Goal: Task Accomplishment & Management: Manage account settings

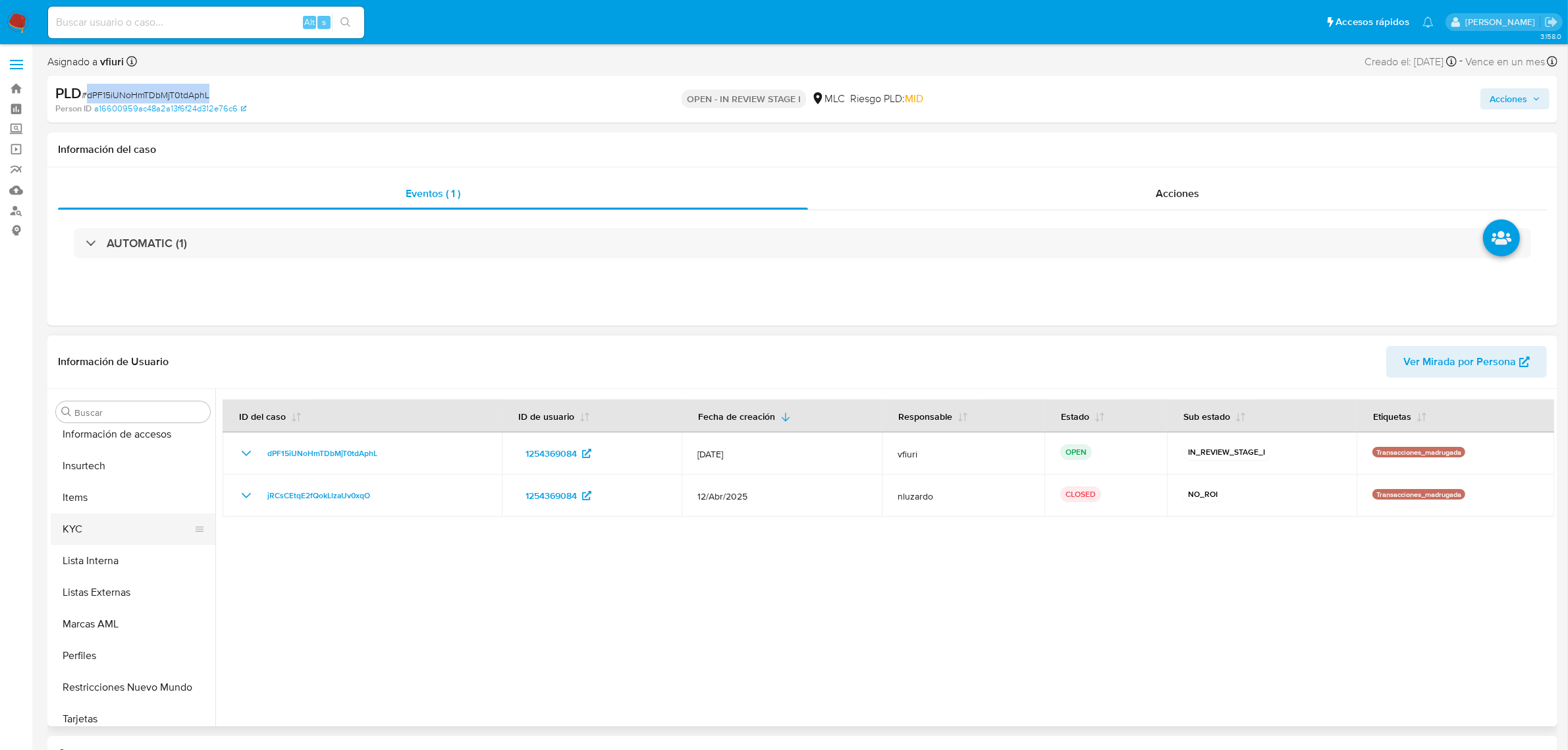
scroll to position [555, 0]
click at [79, 525] on button "KYC" at bounding box center [128, 520] width 154 height 32
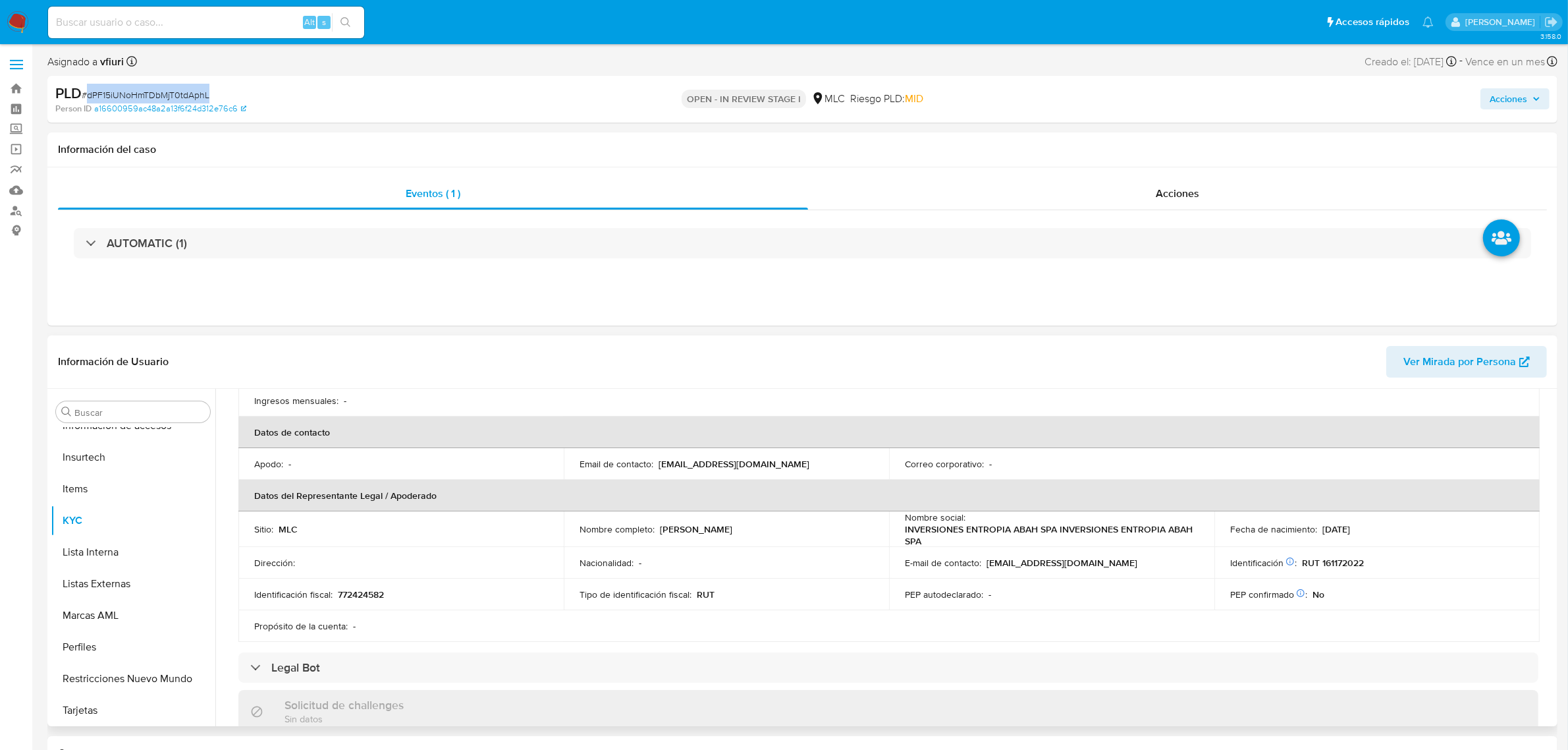
scroll to position [329, 0]
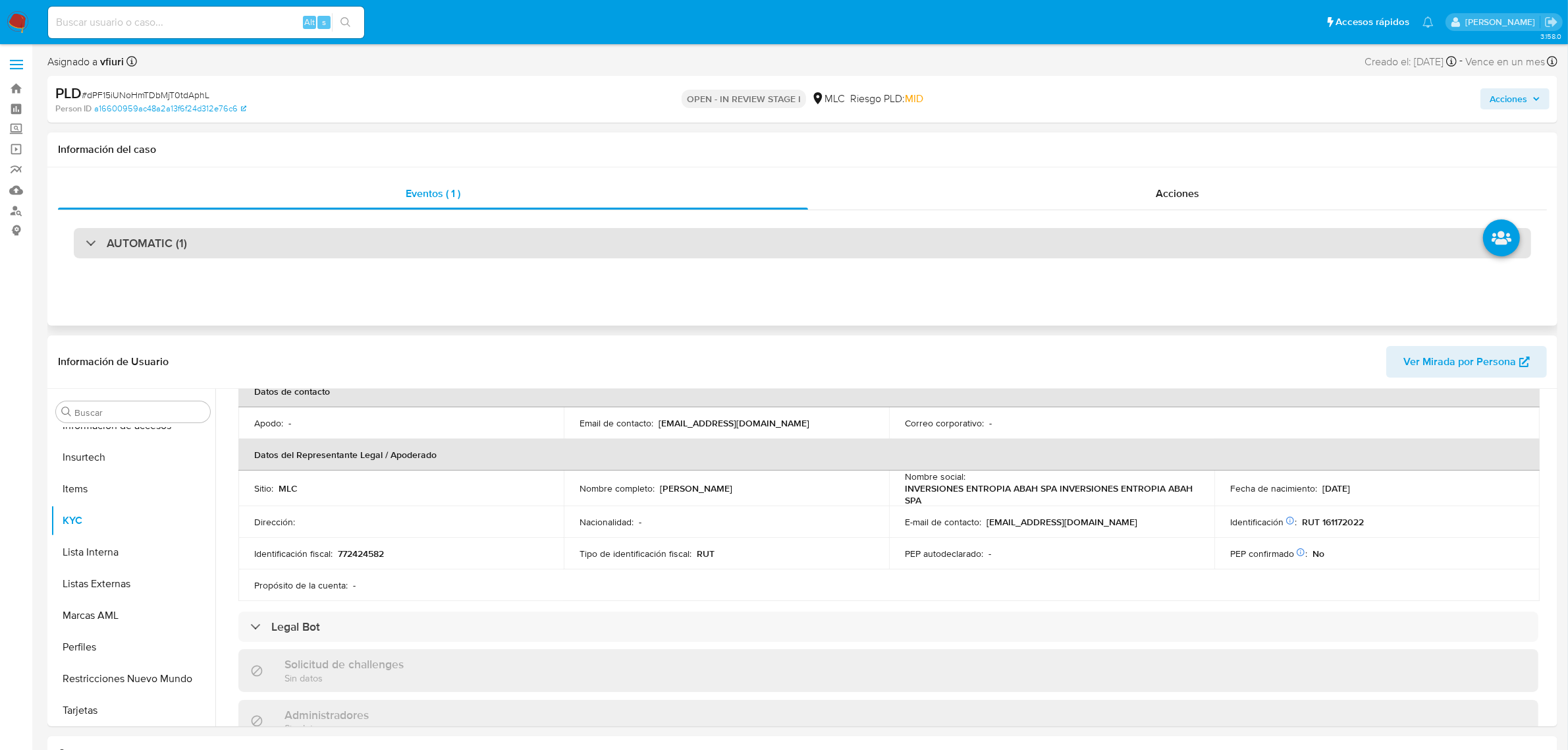
click at [703, 240] on div "AUTOMATIC (1)" at bounding box center [803, 242] width 1457 height 30
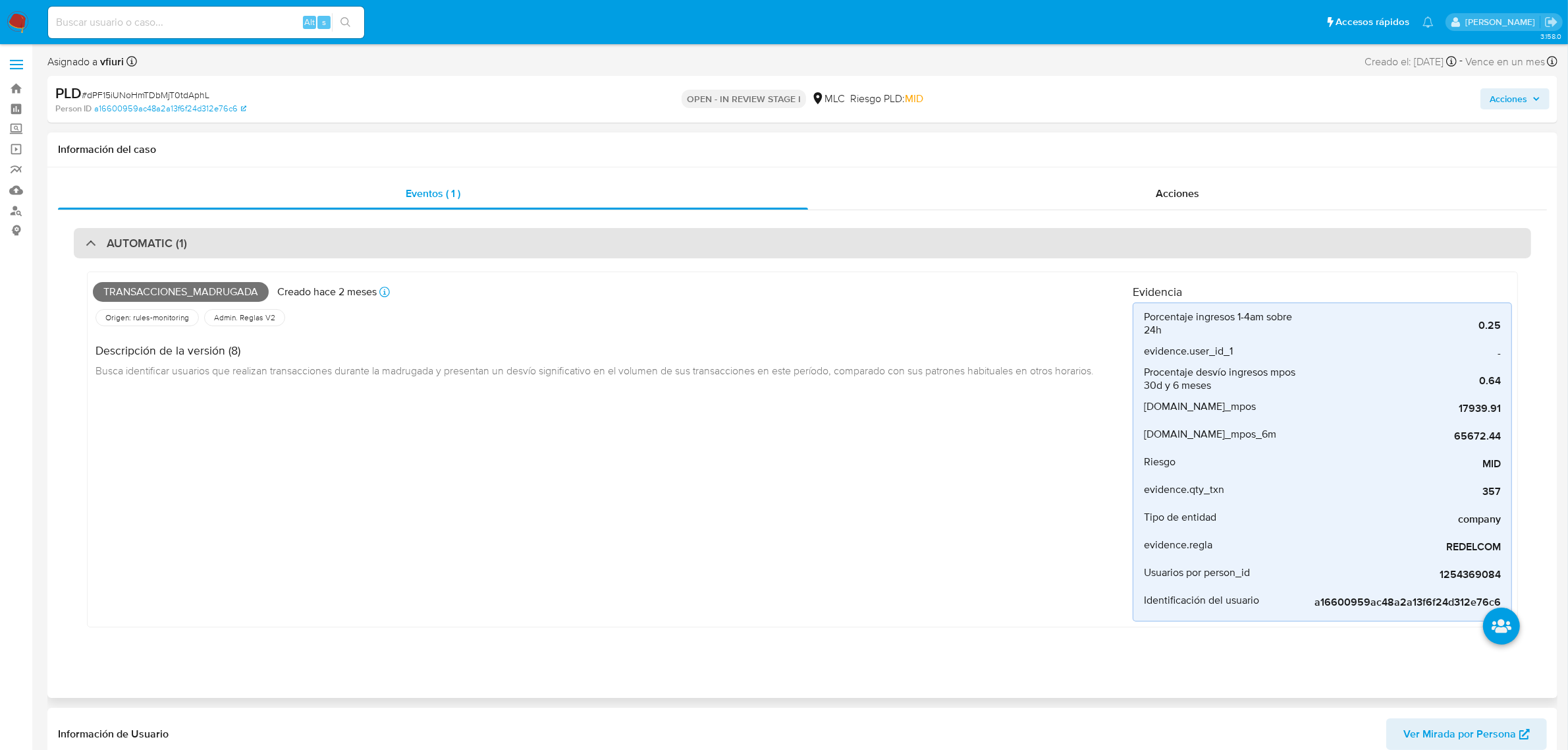
click at [703, 240] on div "AUTOMATIC (1)" at bounding box center [803, 242] width 1457 height 30
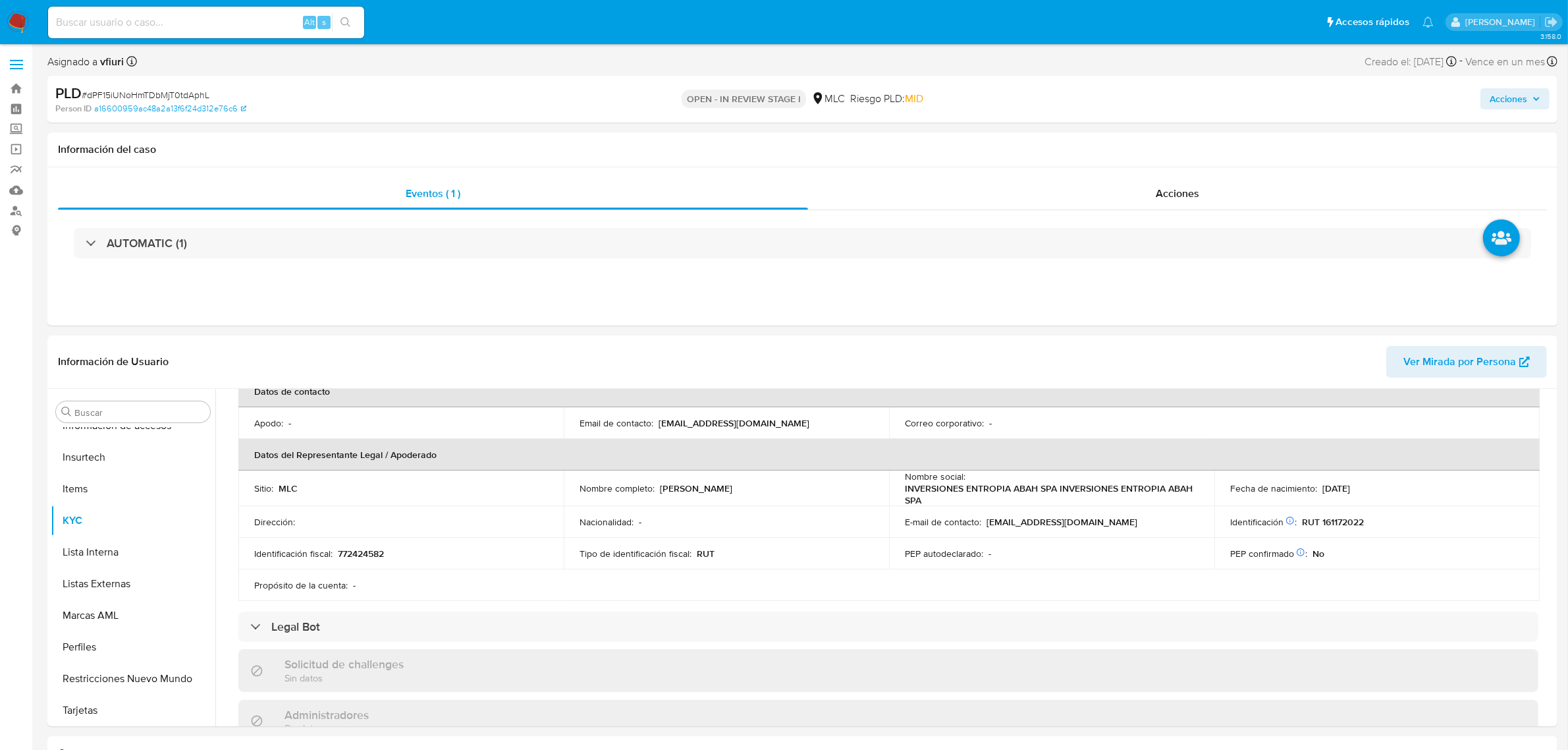
click at [121, 96] on span "# dPF15iUNoHmTDbMjT0tdAphL" at bounding box center [146, 94] width 128 height 13
copy span "dPF15iUNoHmTDbMjT0tdAphL"
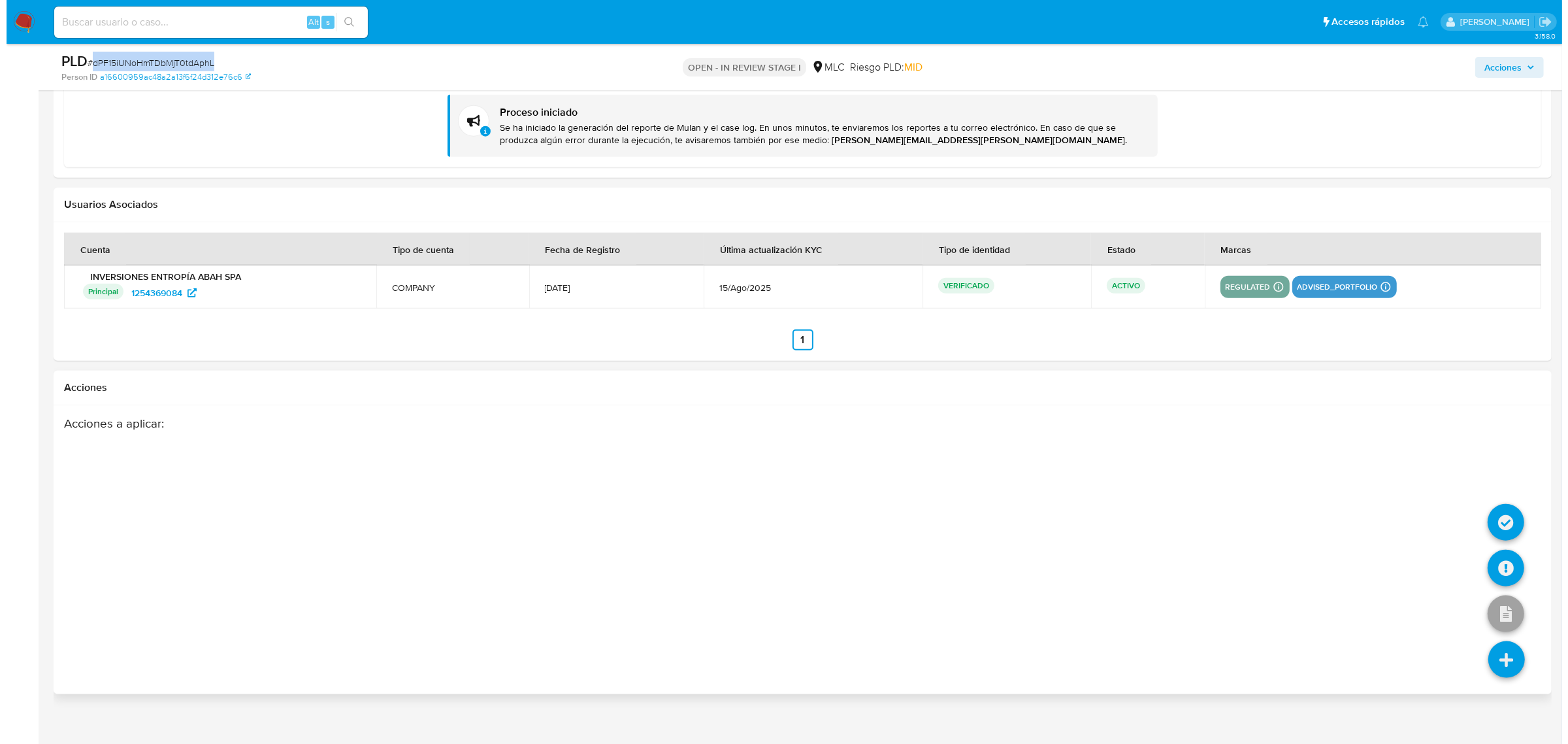
scroll to position [1764, 0]
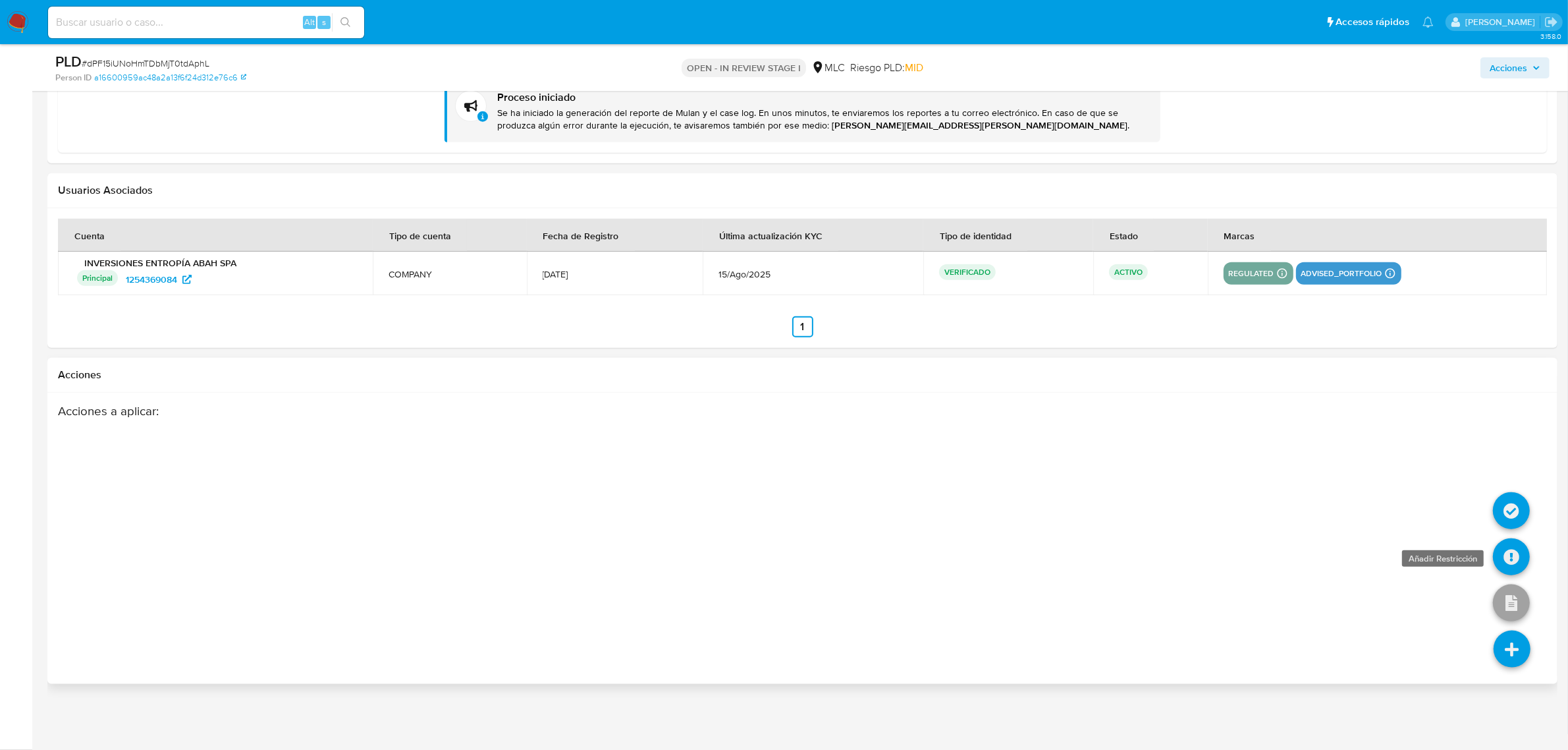
click at [1505, 547] on icon at bounding box center [1511, 556] width 37 height 37
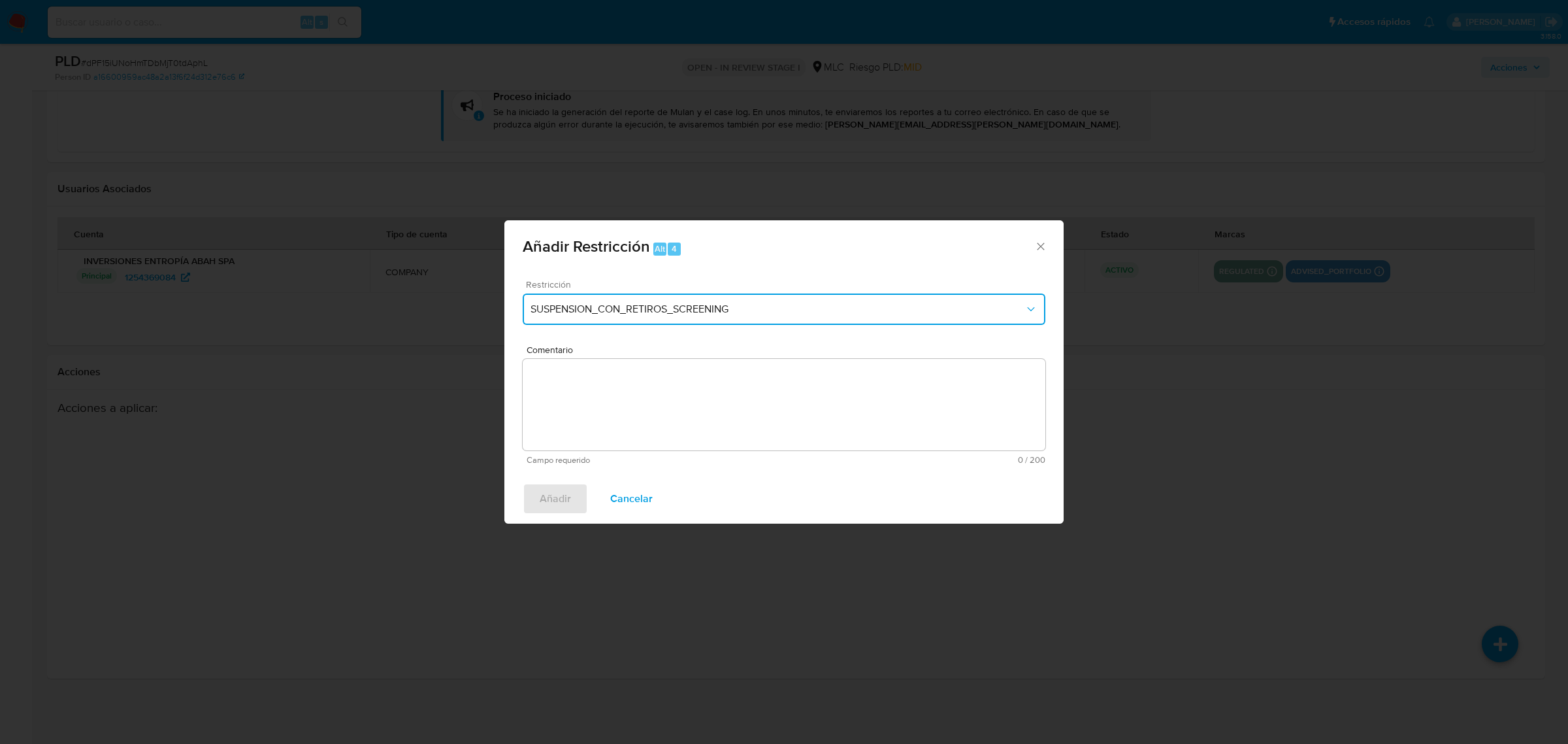
click at [673, 317] on button "SUSPENSION_CON_RETIROS_SCREENING" at bounding box center [784, 309] width 523 height 32
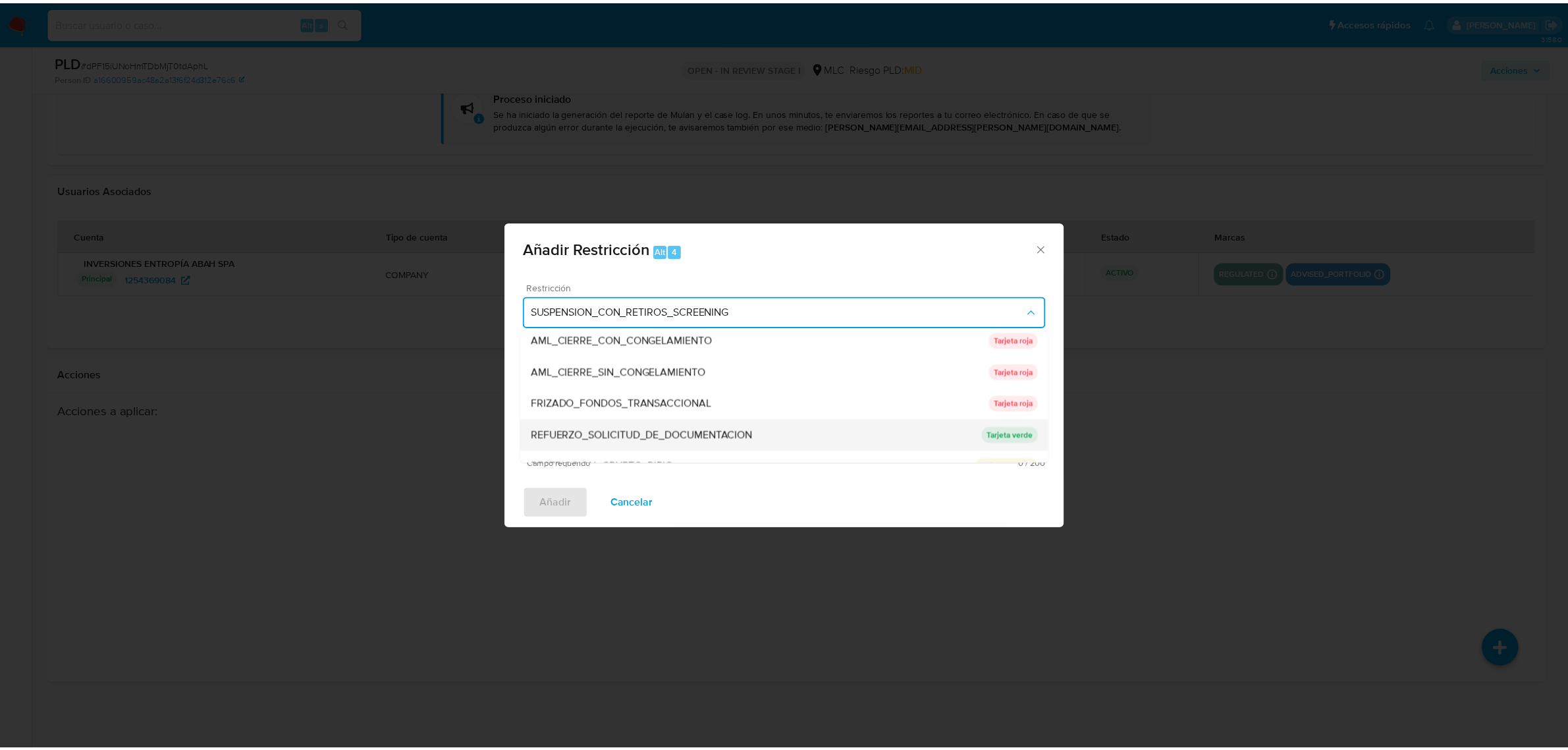
scroll to position [152, 0]
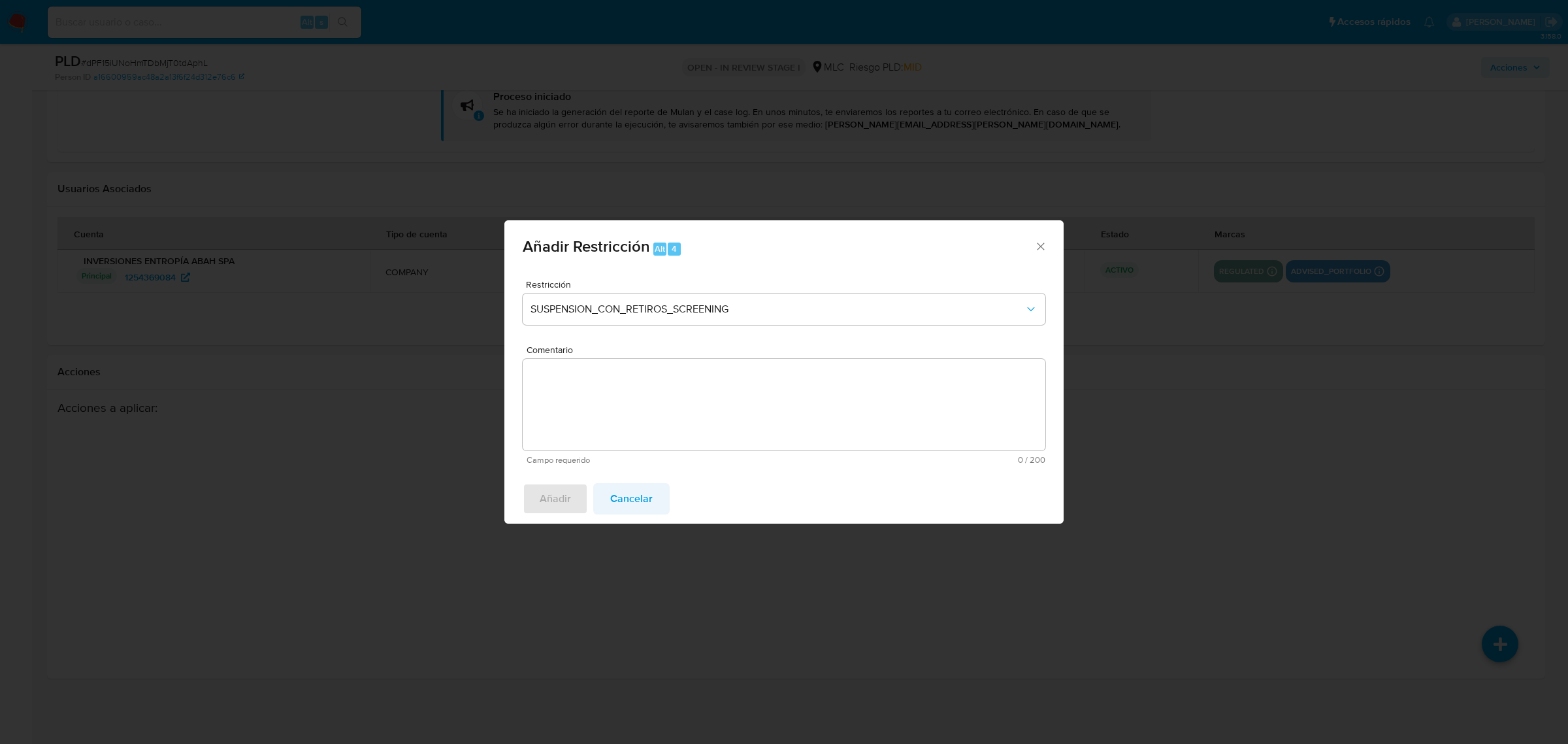
click at [625, 501] on span "Cancelar" at bounding box center [631, 498] width 43 height 29
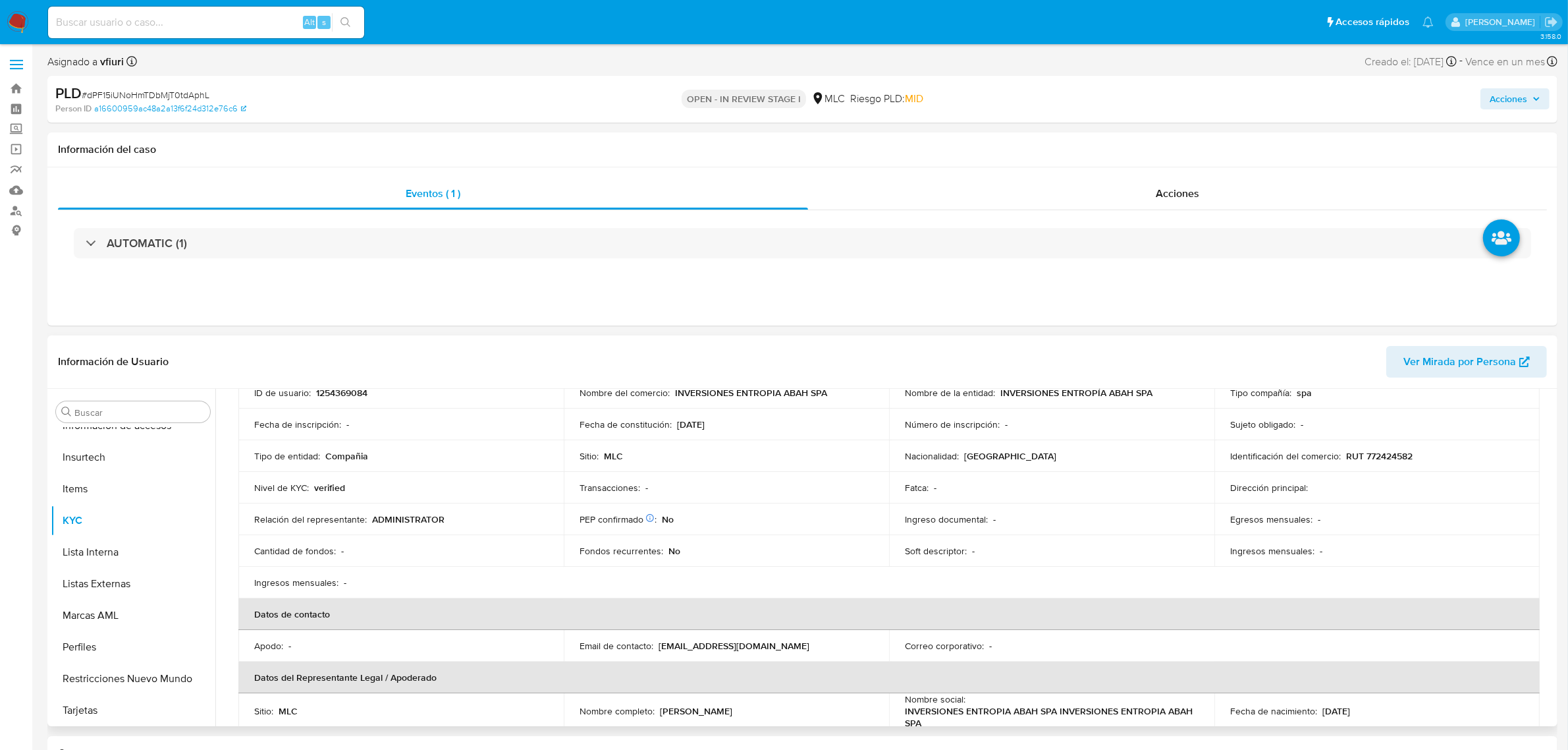
scroll to position [0, 0]
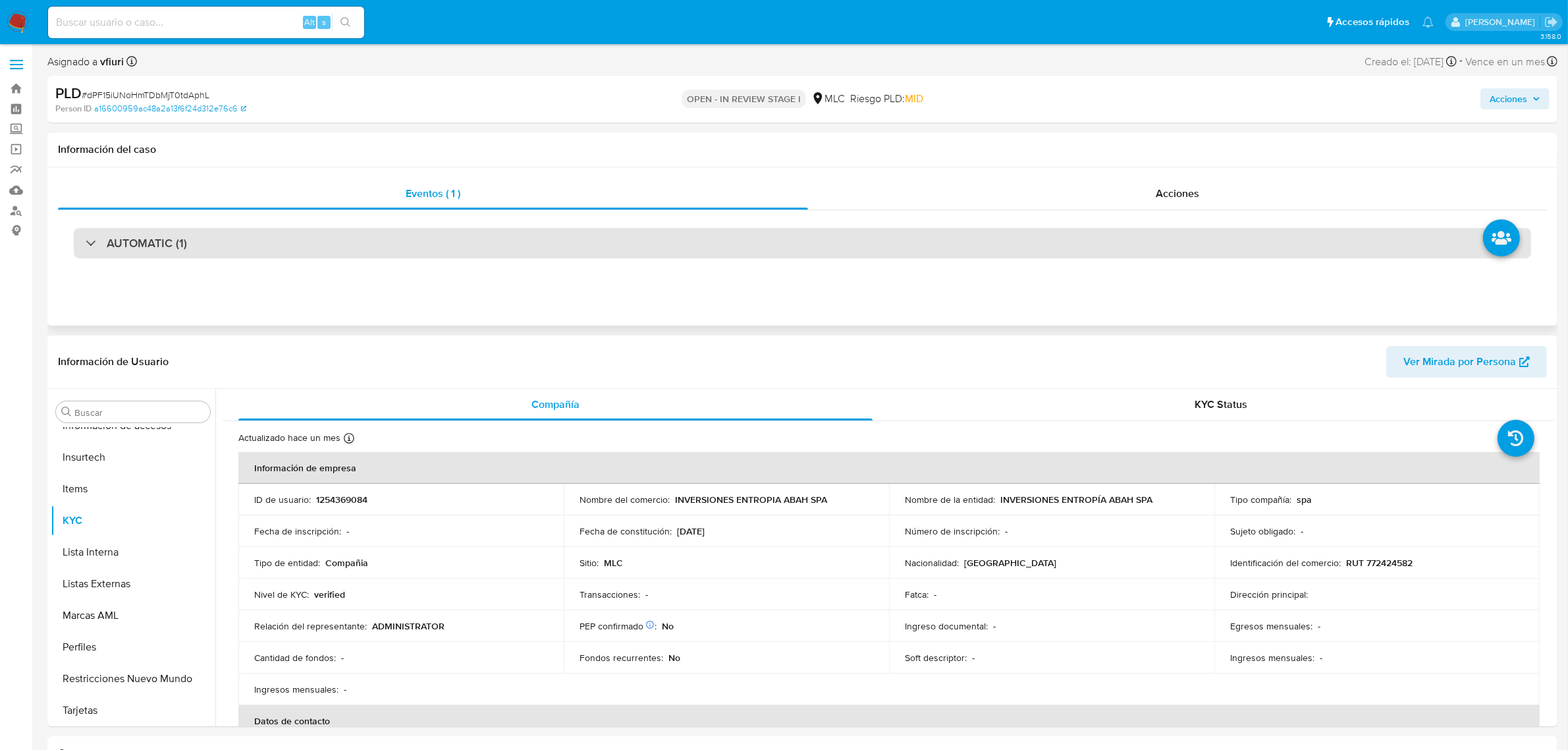
click at [503, 249] on div "AUTOMATIC (1)" at bounding box center [803, 242] width 1457 height 30
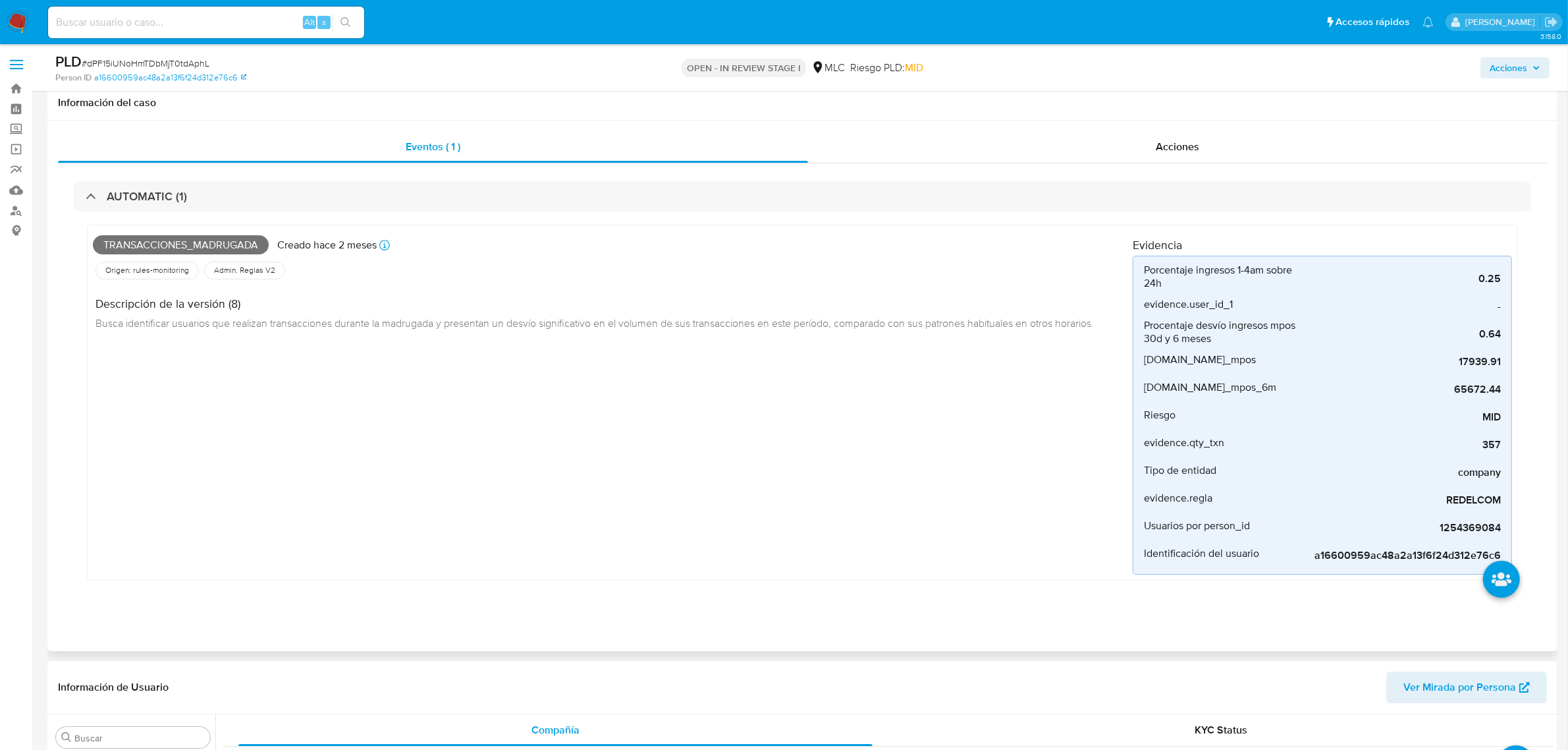
scroll to position [329, 0]
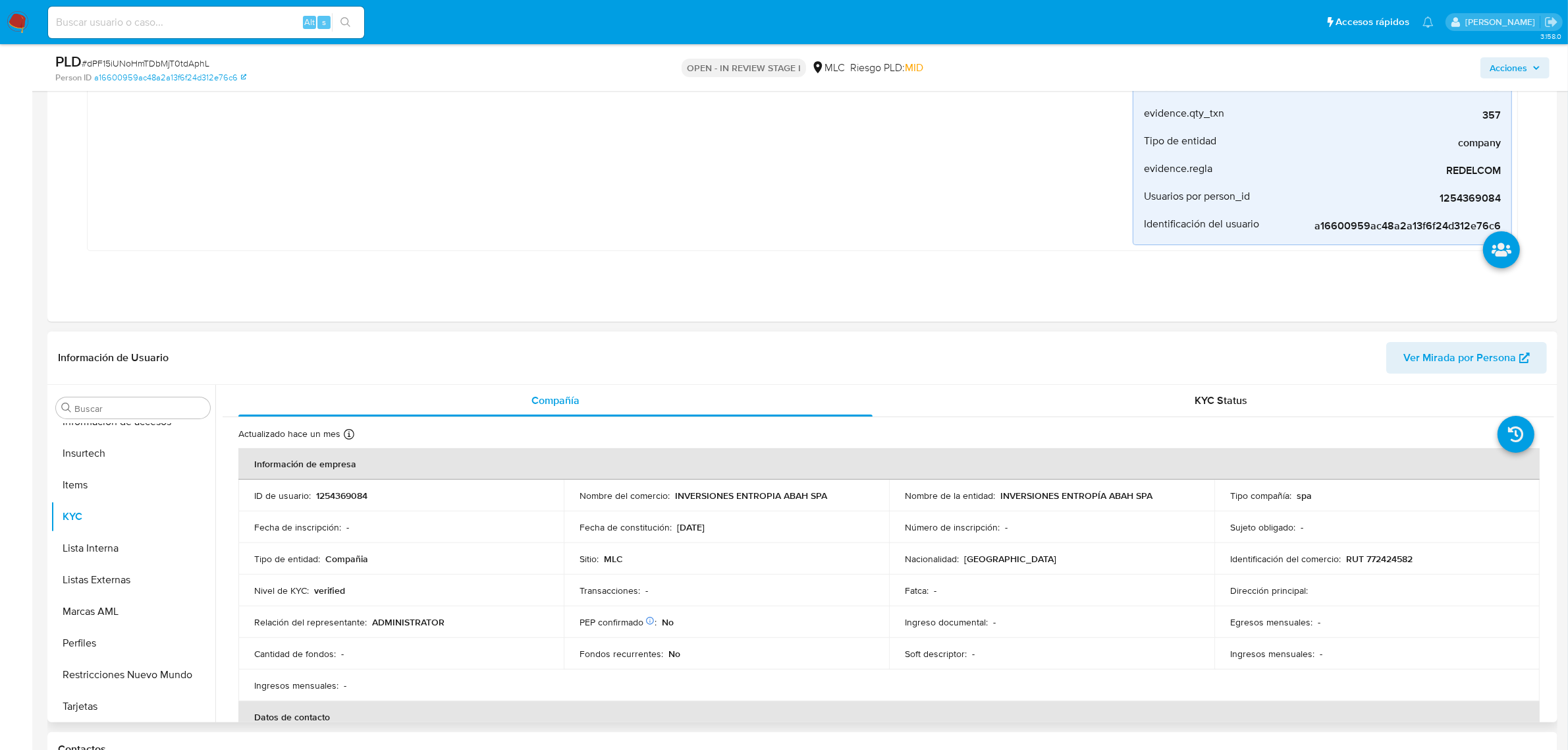
click at [1396, 559] on p "RUT 772424582" at bounding box center [1379, 558] width 66 height 12
copy p "772424582"
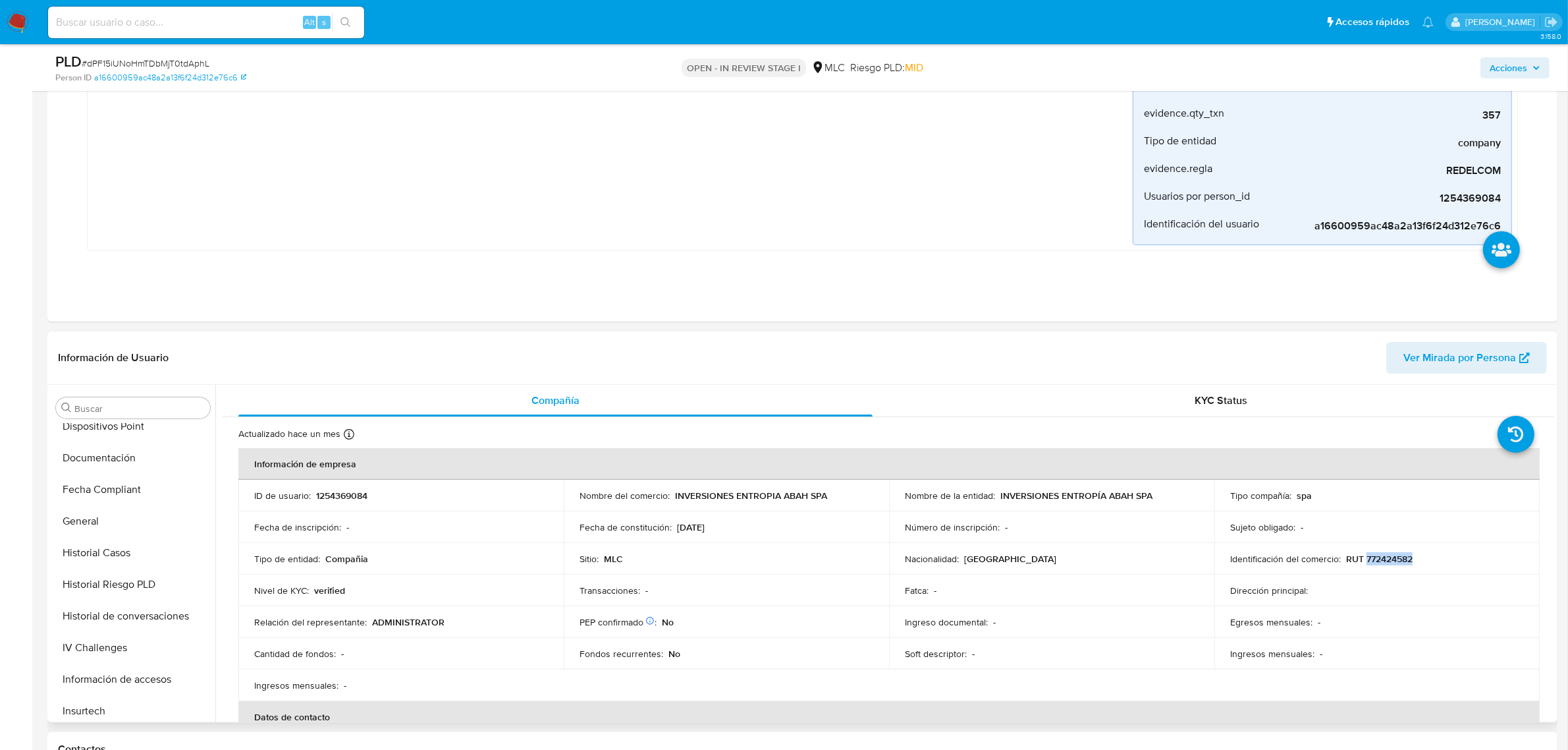
scroll to position [0, 0]
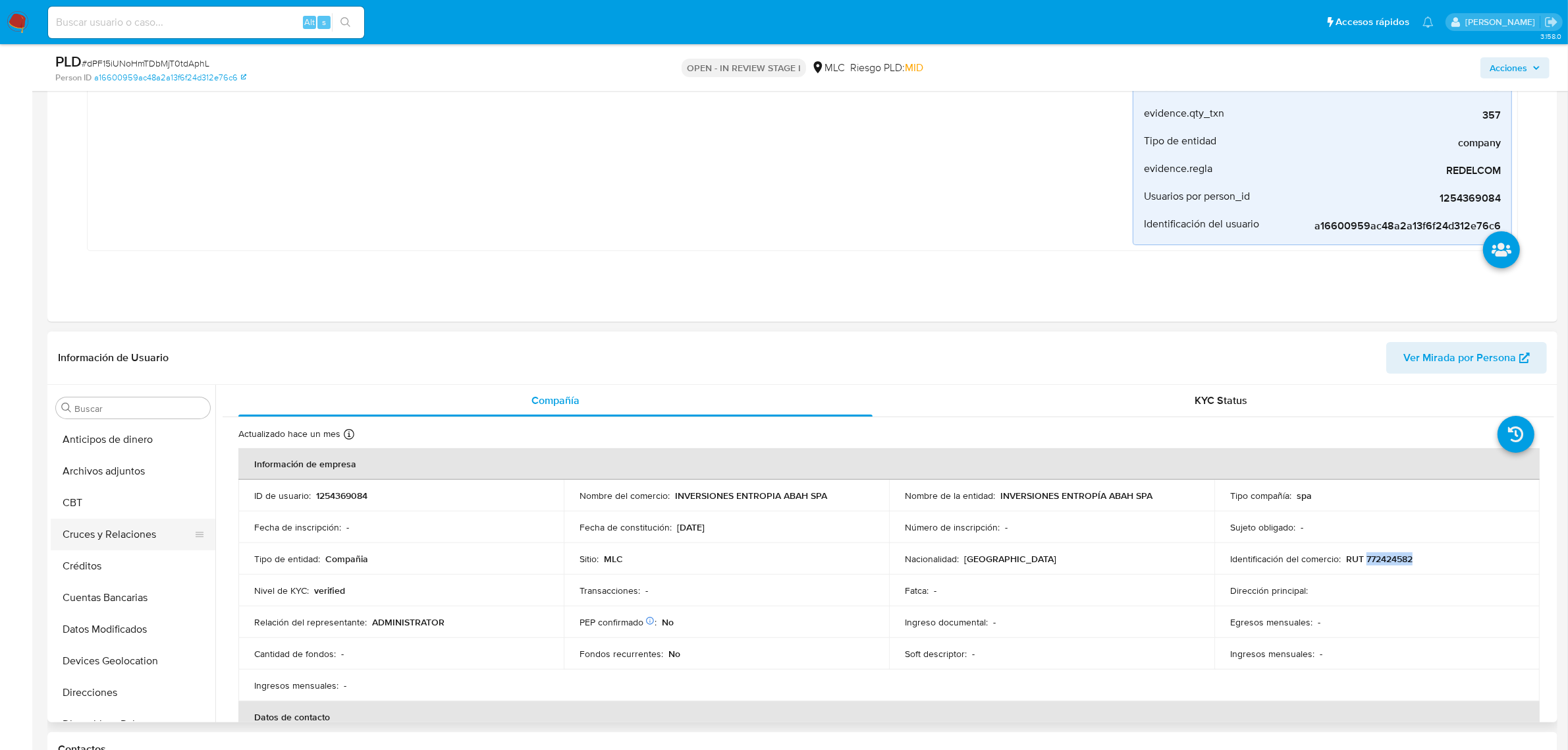
click at [125, 537] on button "Cruces y Relaciones" at bounding box center [128, 534] width 154 height 32
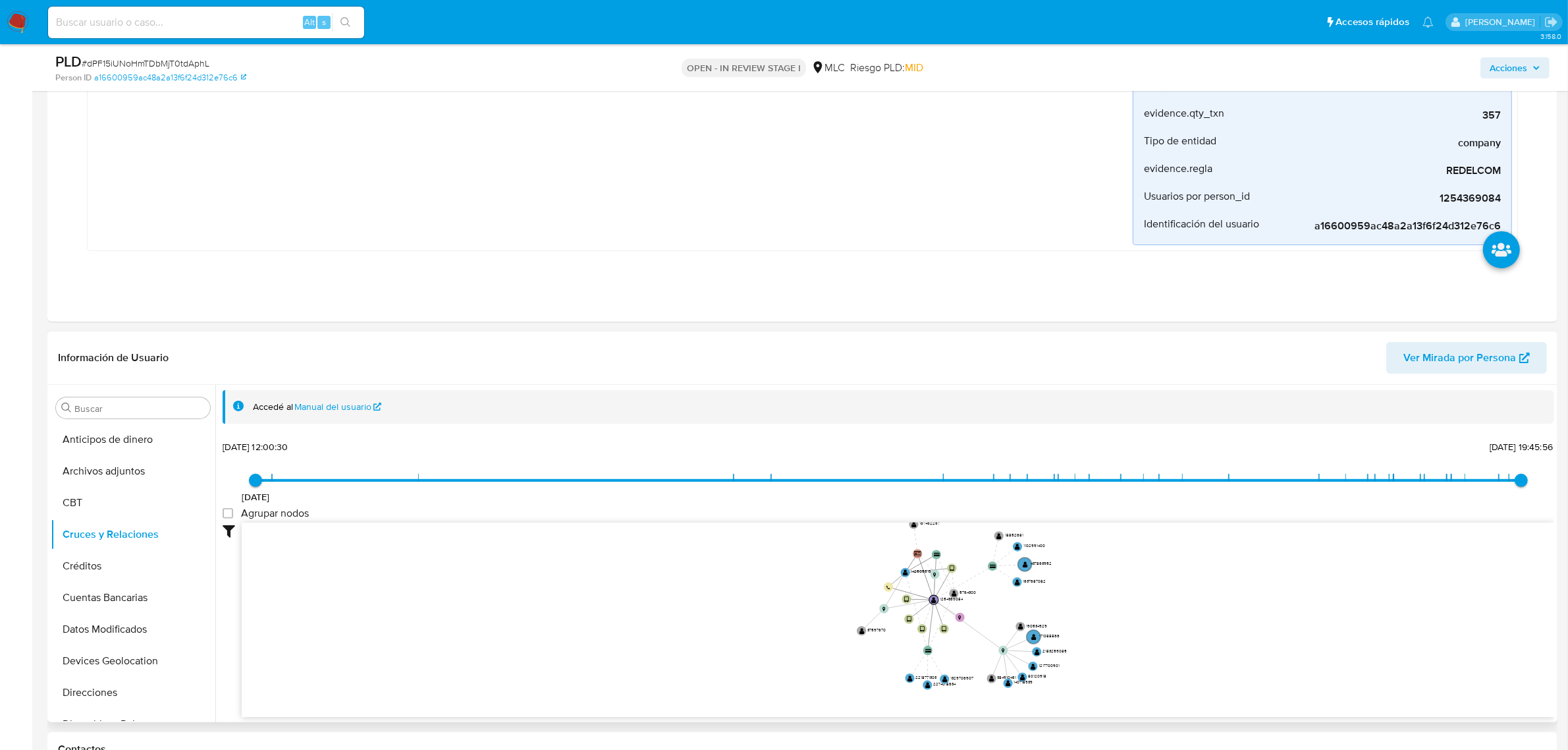
click at [1085, 644] on icon "device-638bbbaf08813b0018e87e88  user-1254369084  1254369084 device-67ca3a8e0…" at bounding box center [898, 617] width 1312 height 191
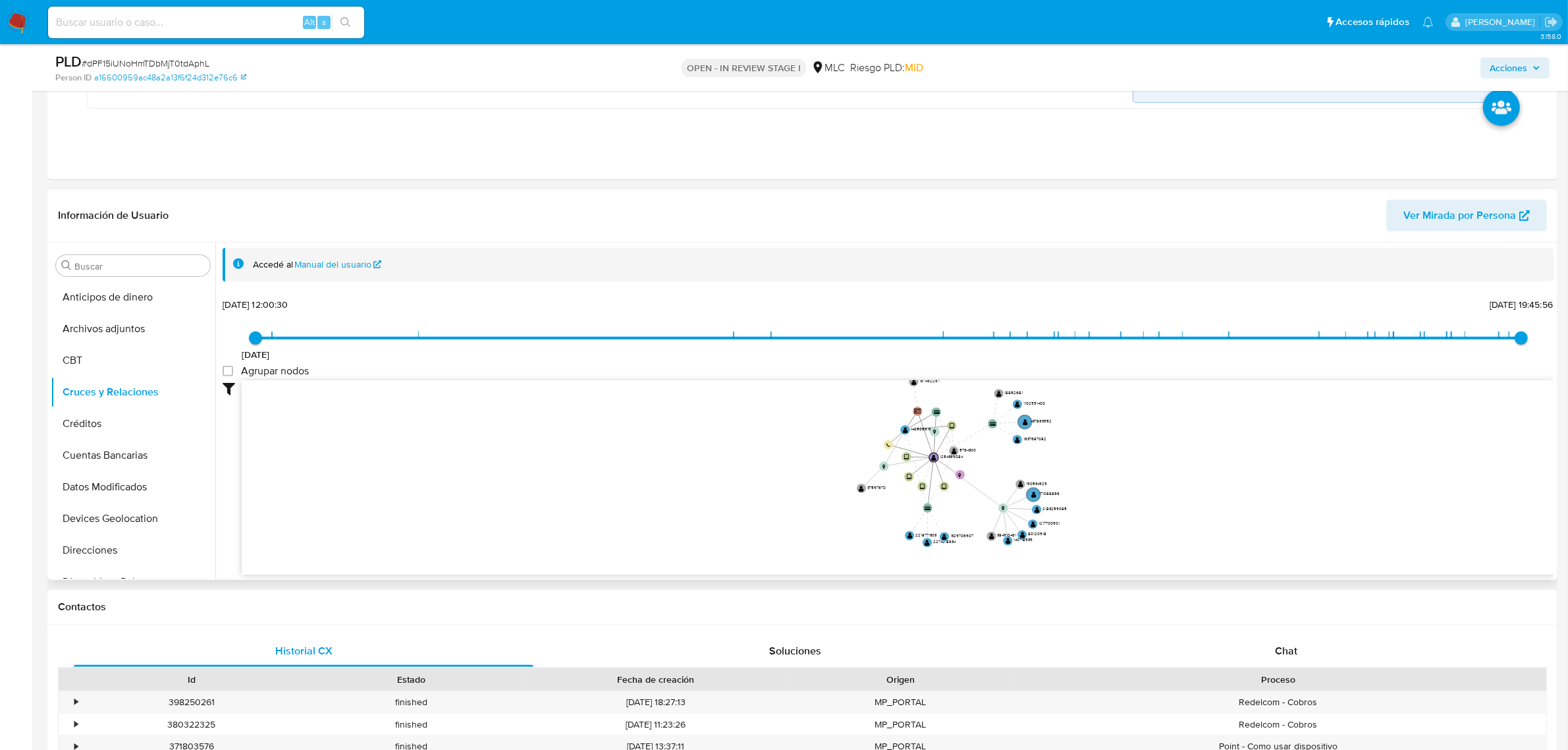
scroll to position [494, 0]
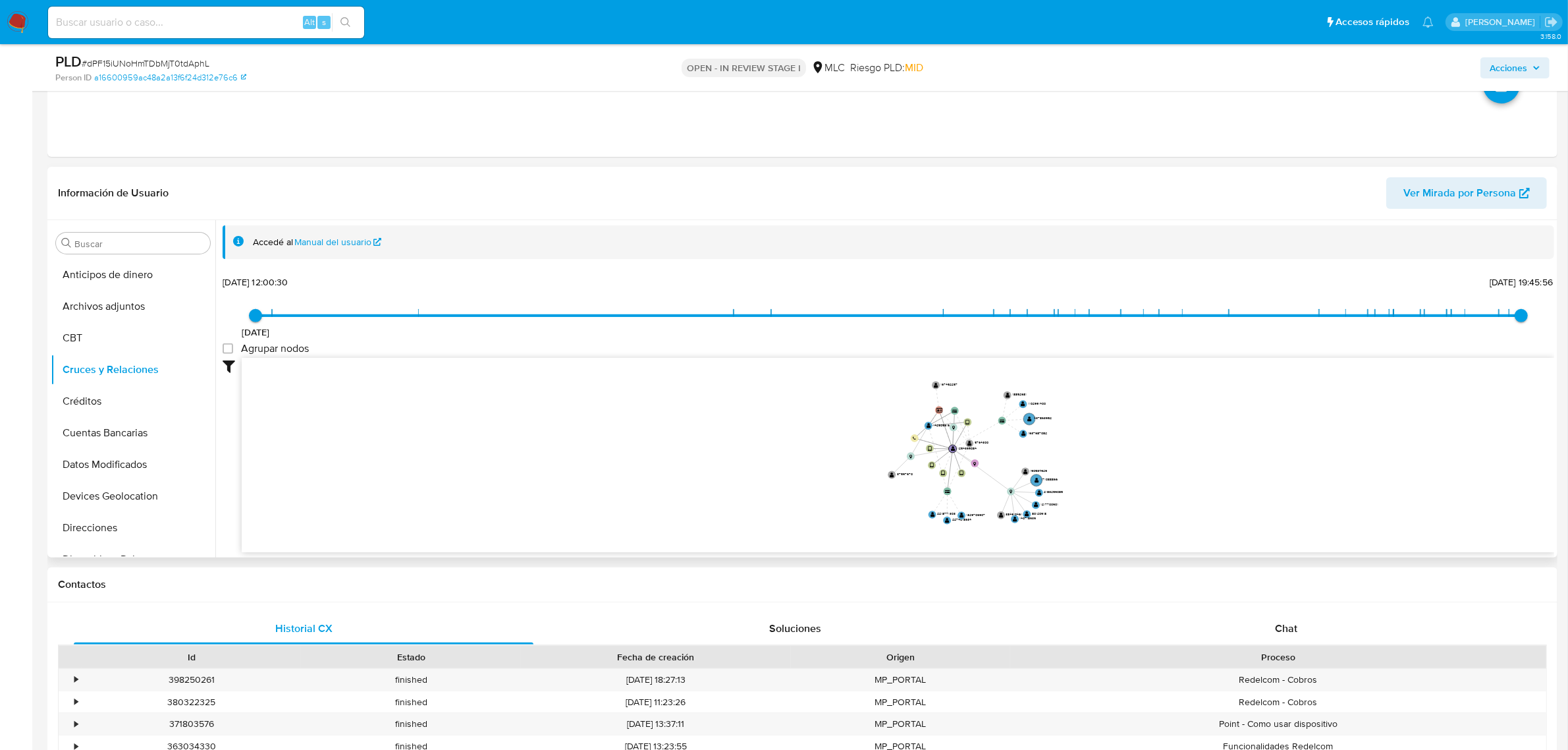
drag, startPoint x: 1170, startPoint y: 447, endPoint x: 1114, endPoint y: 433, distance: 57.7
click at [1145, 455] on icon "device-638bbbaf08813b0018e87e88  user-1254369084  1254369084 device-67ca3a8e0…" at bounding box center [898, 453] width 1312 height 191
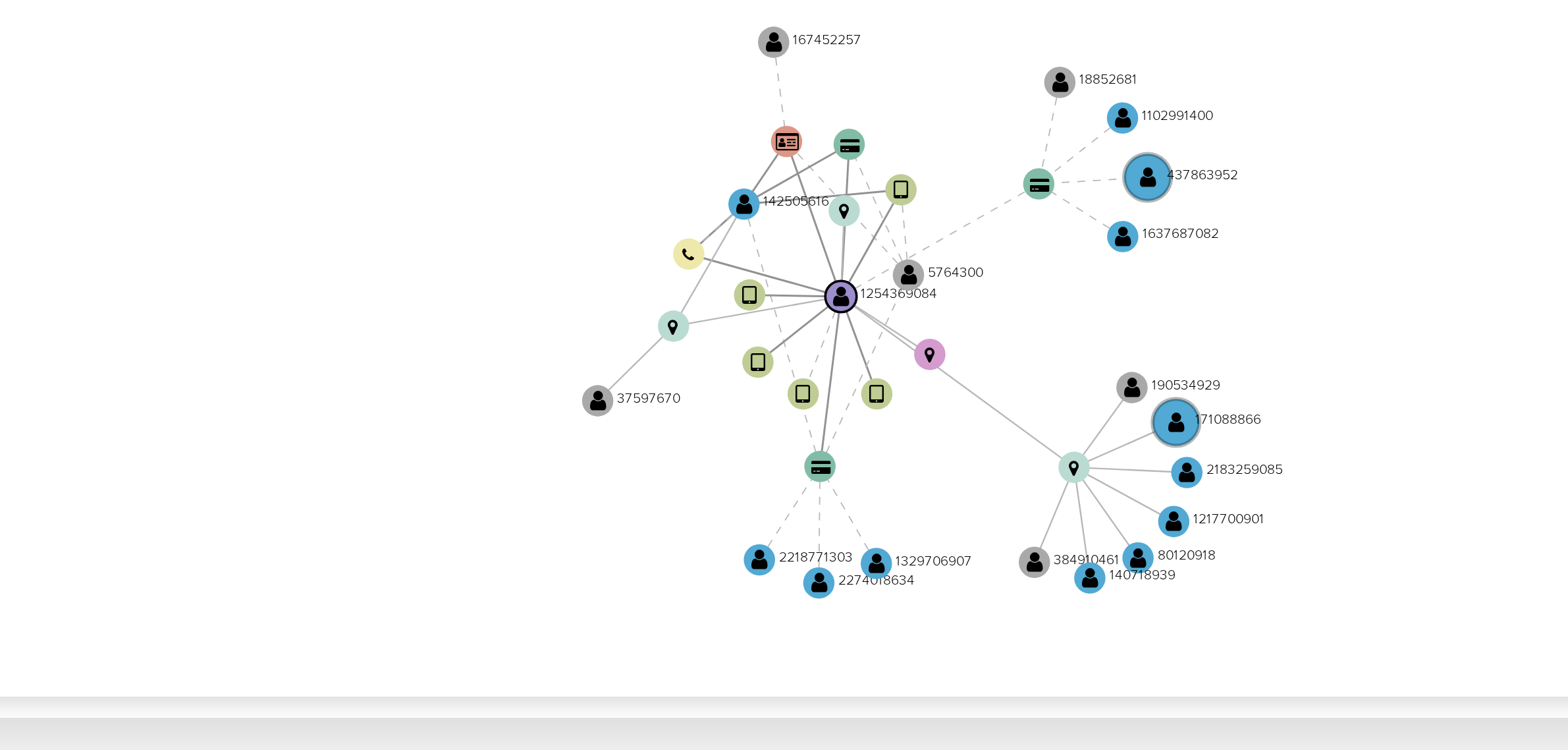
drag, startPoint x: 1072, startPoint y: 474, endPoint x: 1056, endPoint y: 480, distance: 17.1
click at [1056, 480] on icon "device-638bbbaf08813b0018e87e88  user-1254369084  1254369084 device-67ca3a8e0…" at bounding box center [898, 453] width 1312 height 191
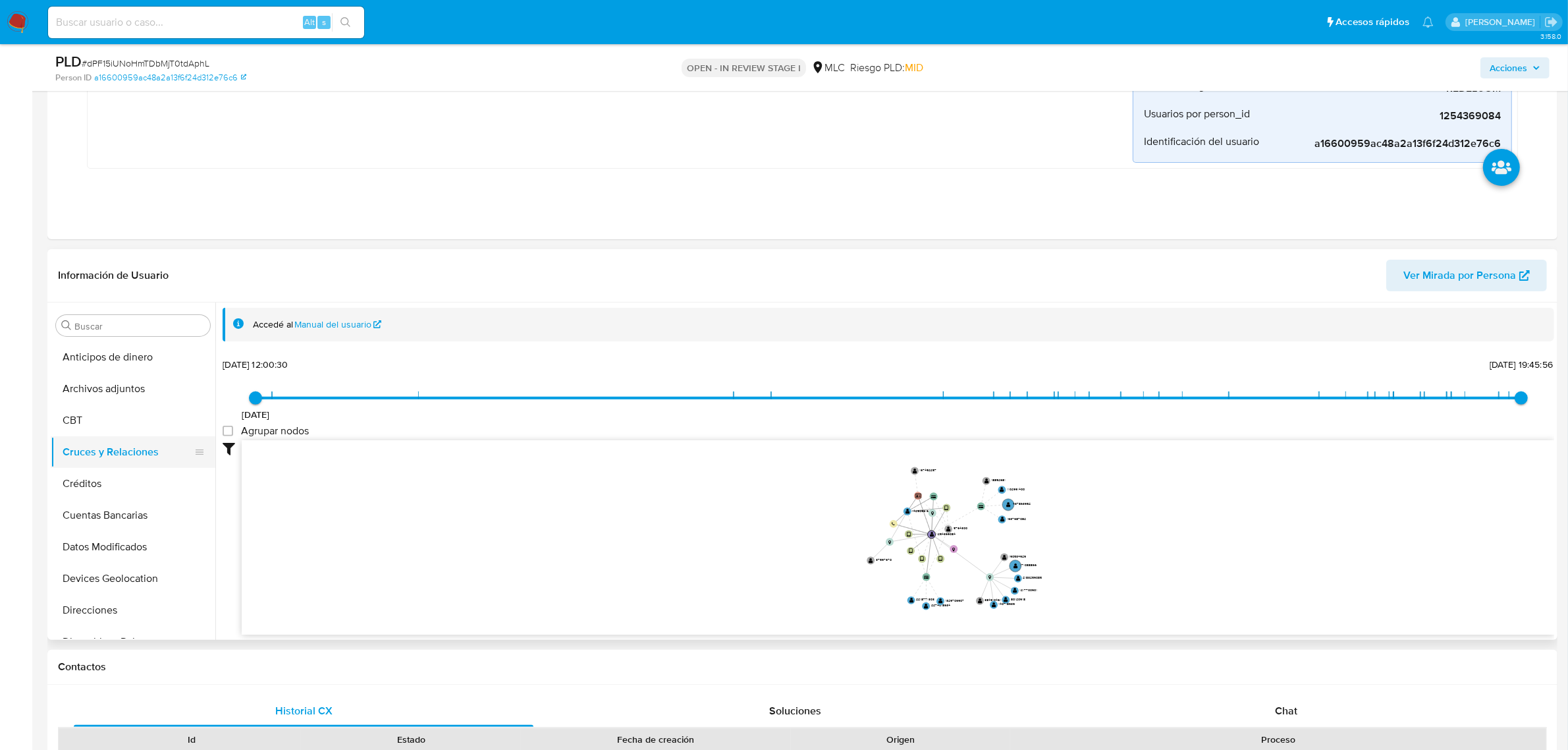
scroll to position [412, 0]
click at [105, 575] on button "KYC" at bounding box center [128, 578] width 154 height 32
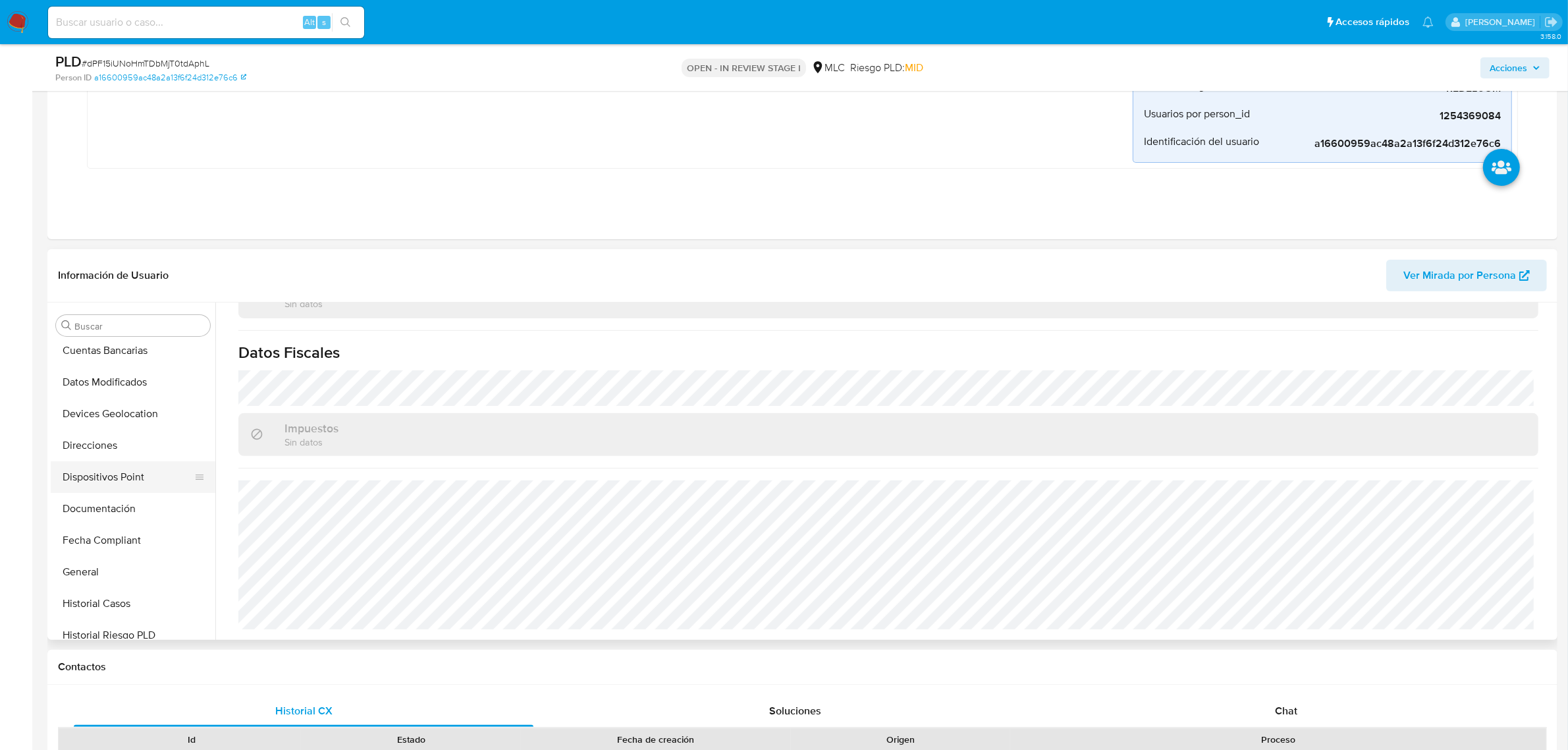
scroll to position [247, 0]
click at [125, 367] on button "Direcciones" at bounding box center [128, 363] width 154 height 32
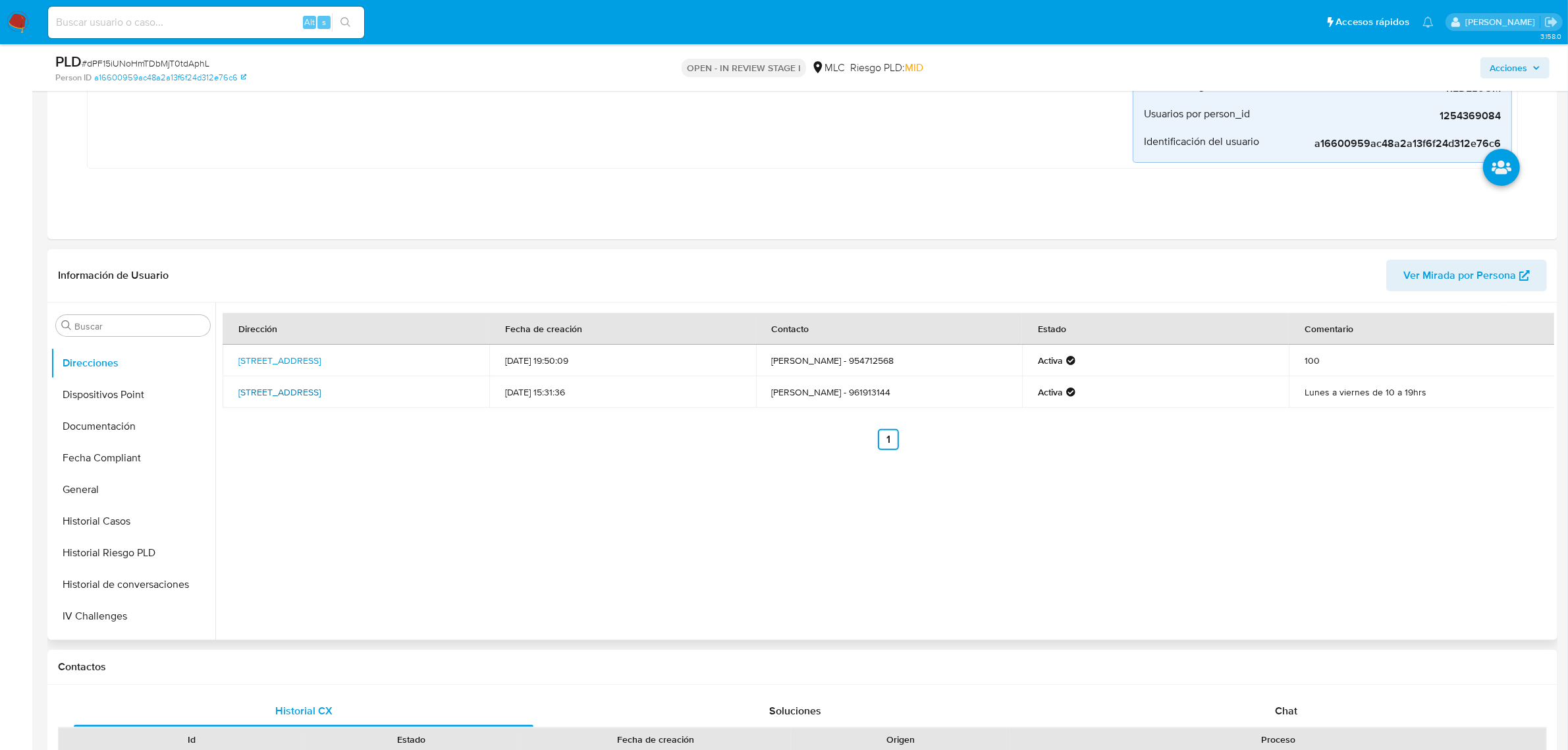
click at [284, 397] on link "Paris 836, Santiago, Rm (metropolitana), , Chile 836" at bounding box center [280, 391] width 83 height 13
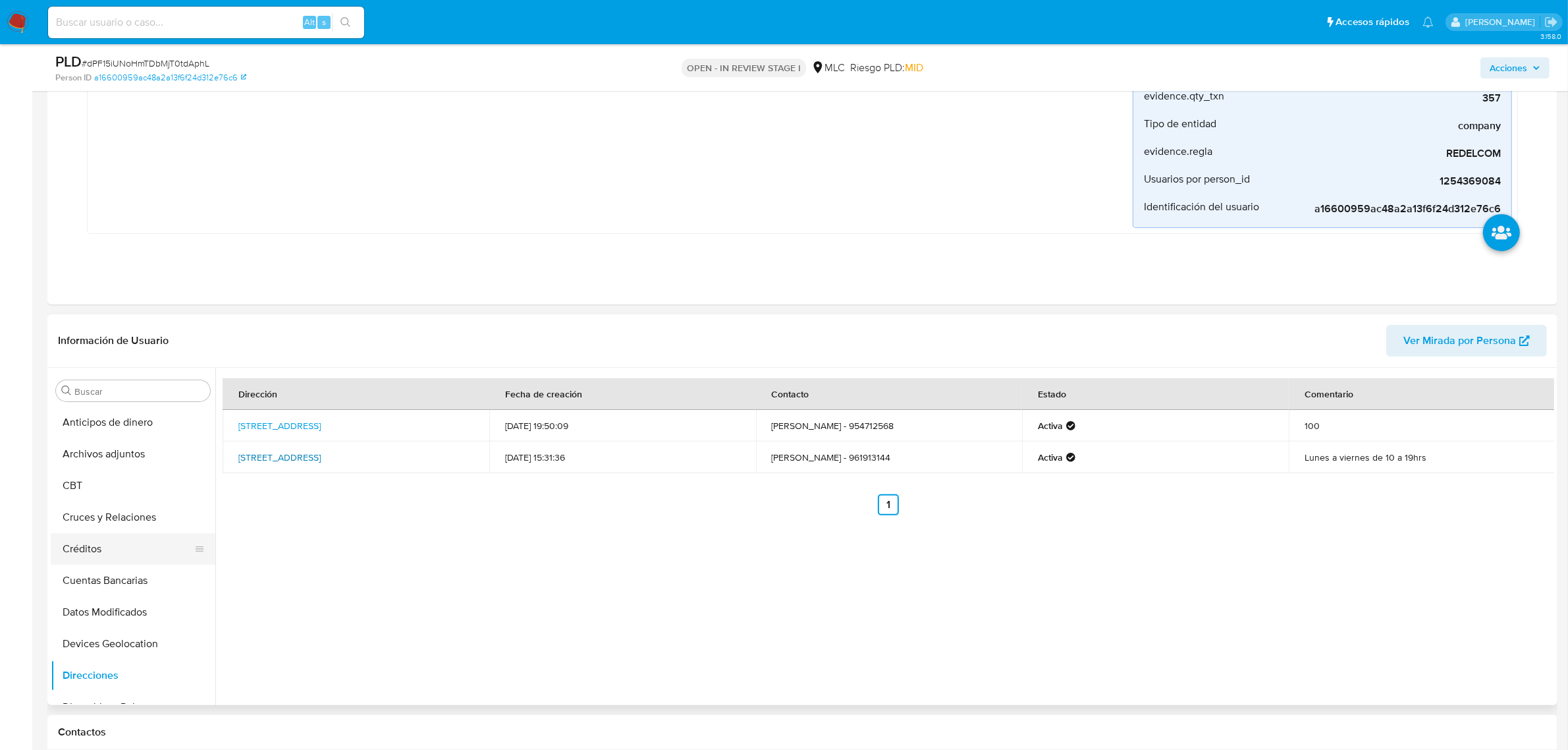
scroll to position [247, 0]
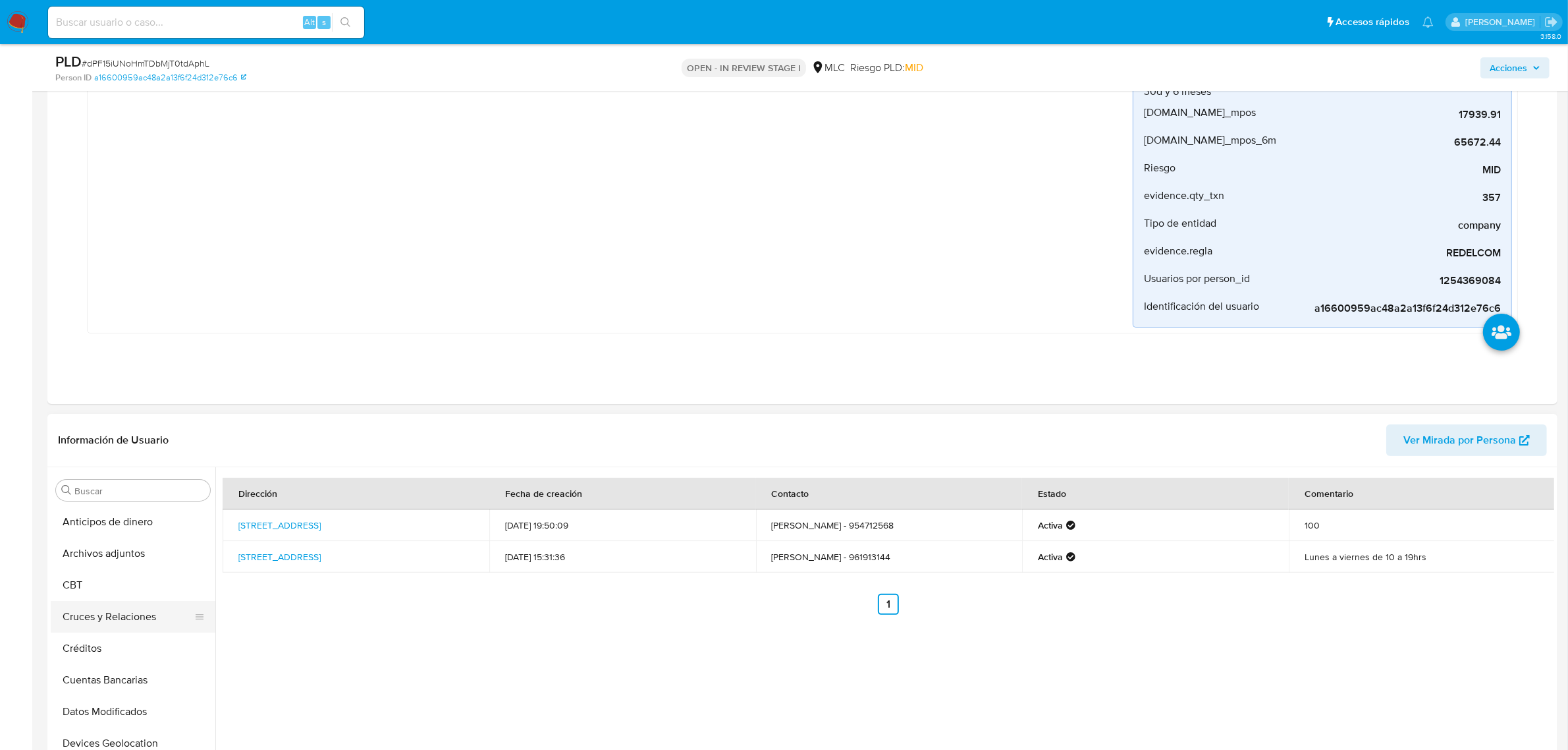
click at [102, 630] on button "Cruces y Relaciones" at bounding box center [128, 617] width 154 height 32
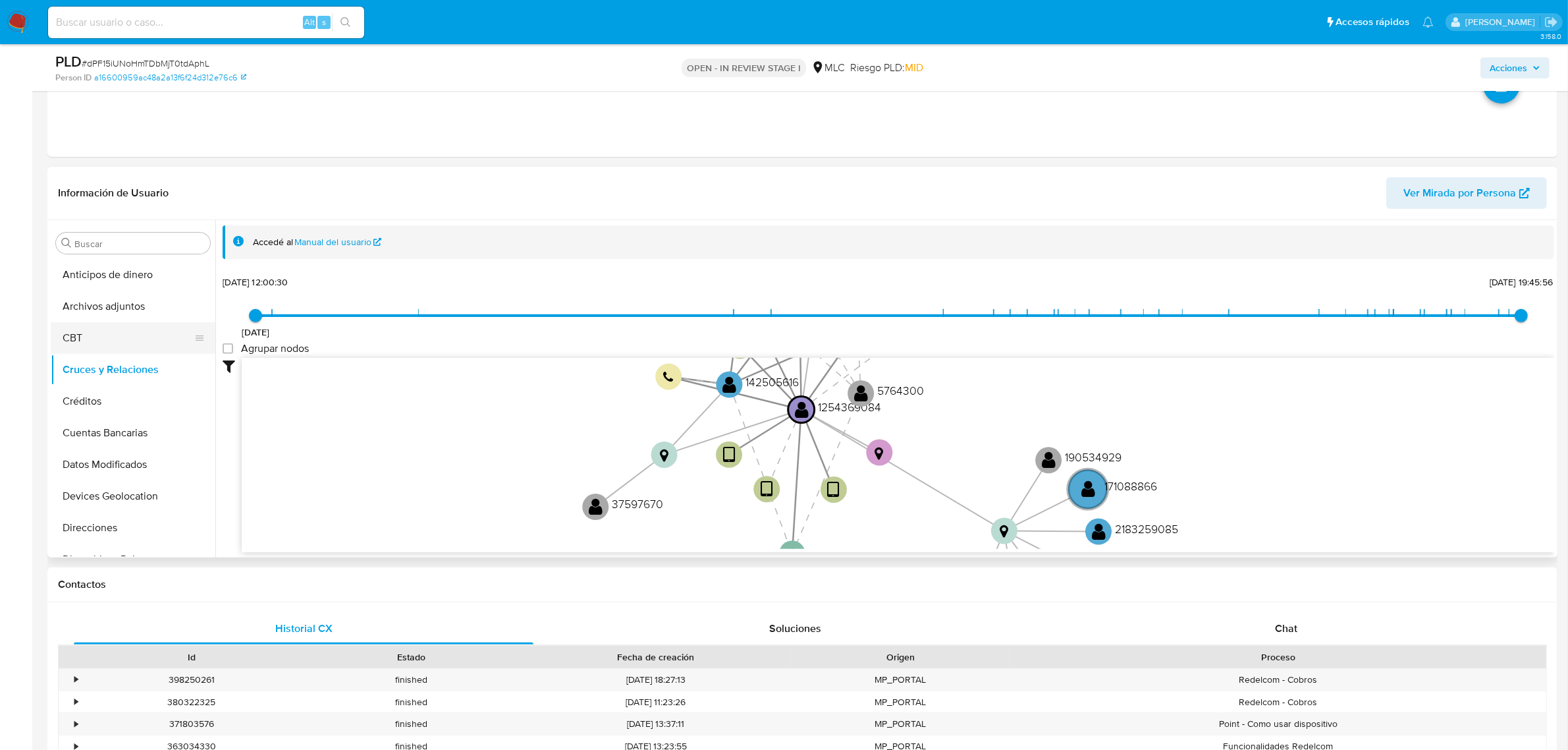
scroll to position [412, 0]
drag, startPoint x: 101, startPoint y: 482, endPoint x: 203, endPoint y: 439, distance: 110.7
click at [101, 482] on button "KYC" at bounding box center [132, 495] width 164 height 32
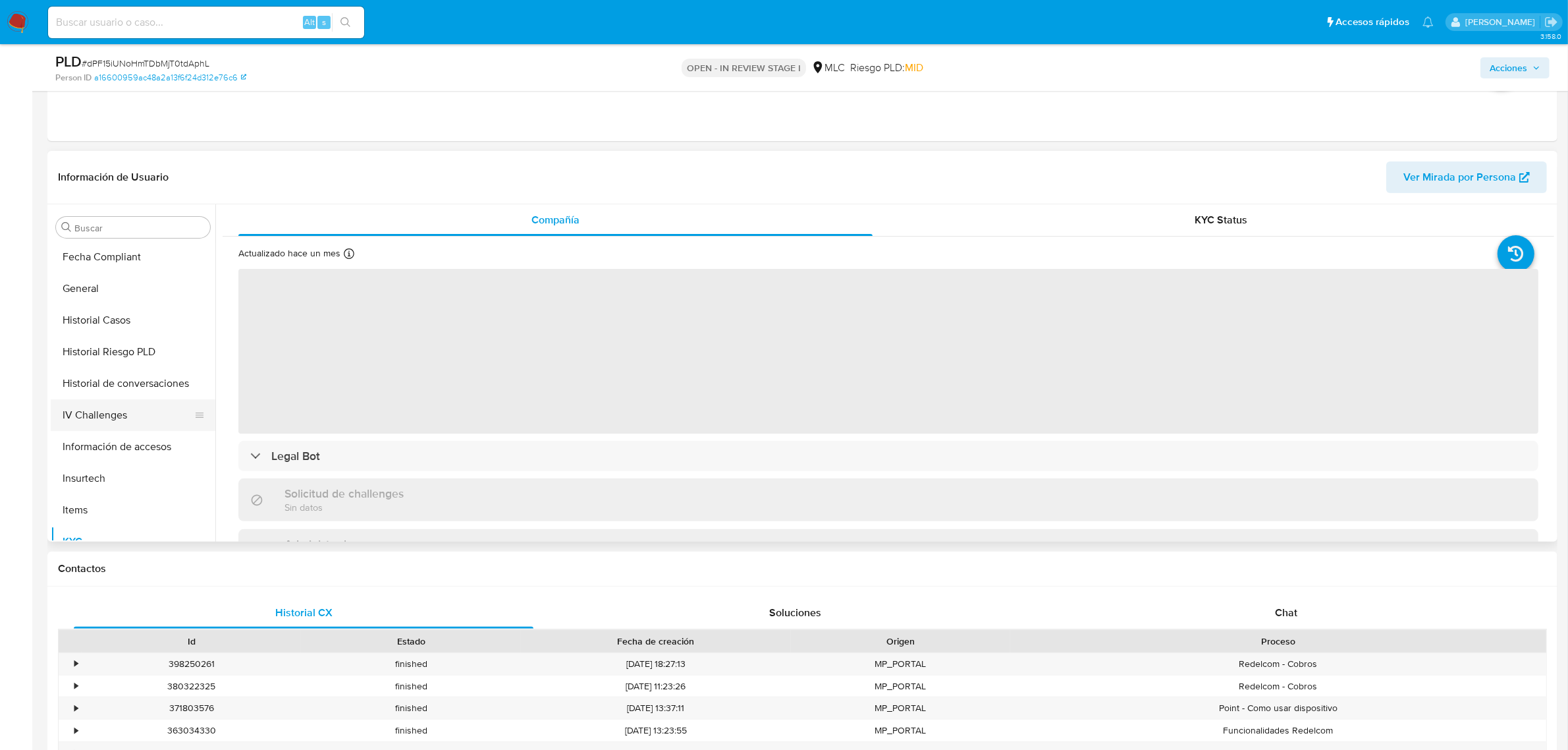
scroll to position [247, 0]
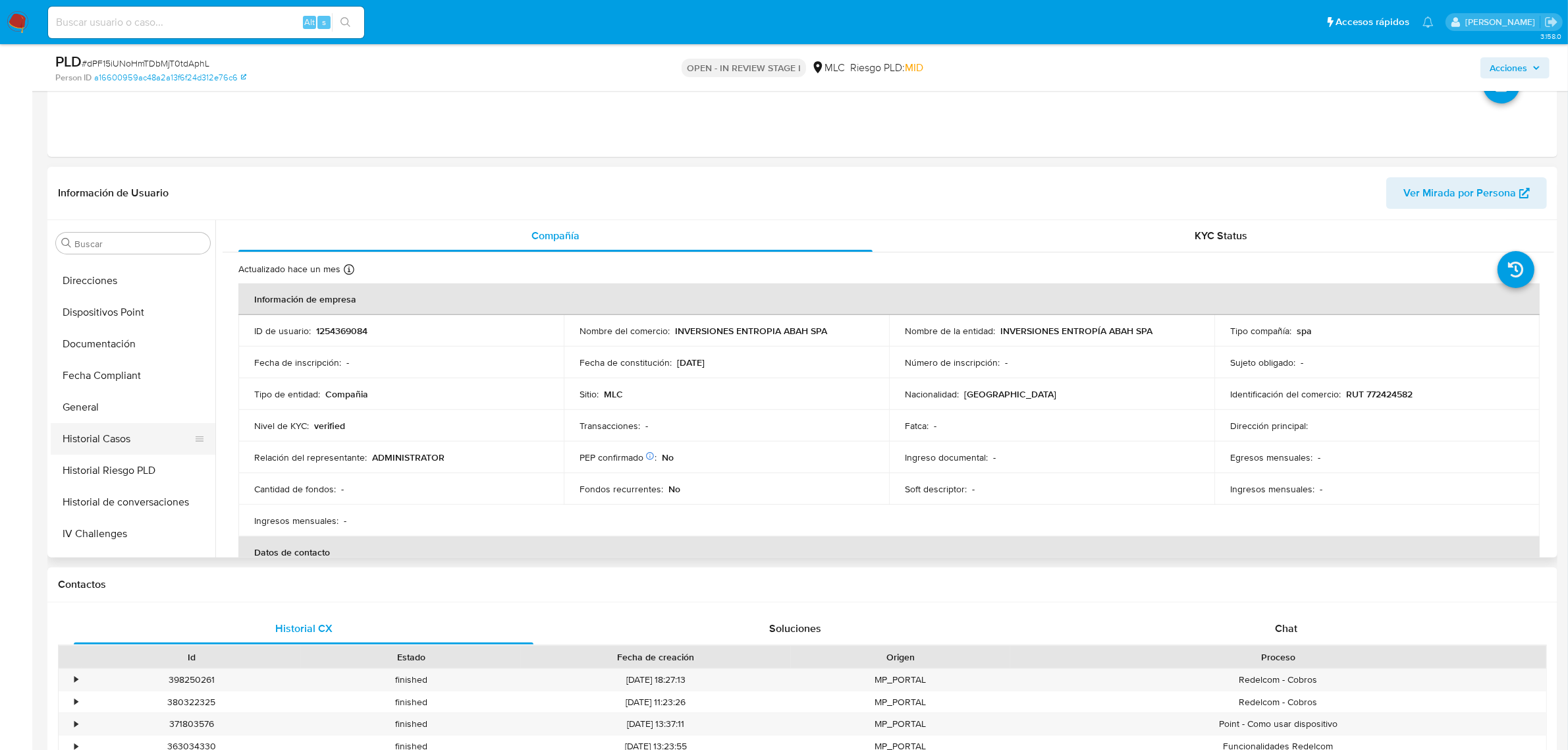
click at [134, 438] on button "Historial Casos" at bounding box center [128, 438] width 154 height 32
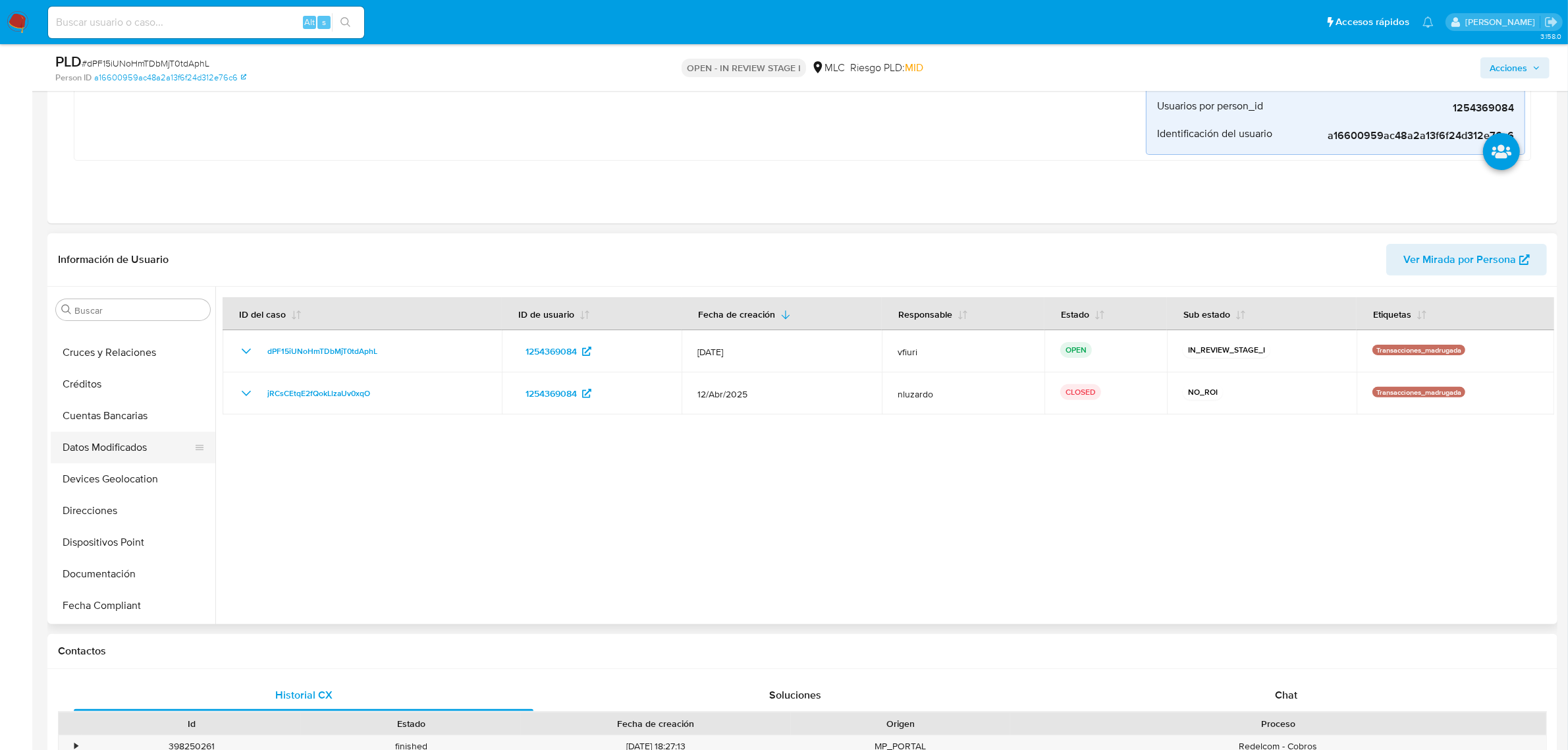
scroll to position [83, 0]
click at [114, 356] on button "Cruces y Relaciones" at bounding box center [128, 353] width 154 height 32
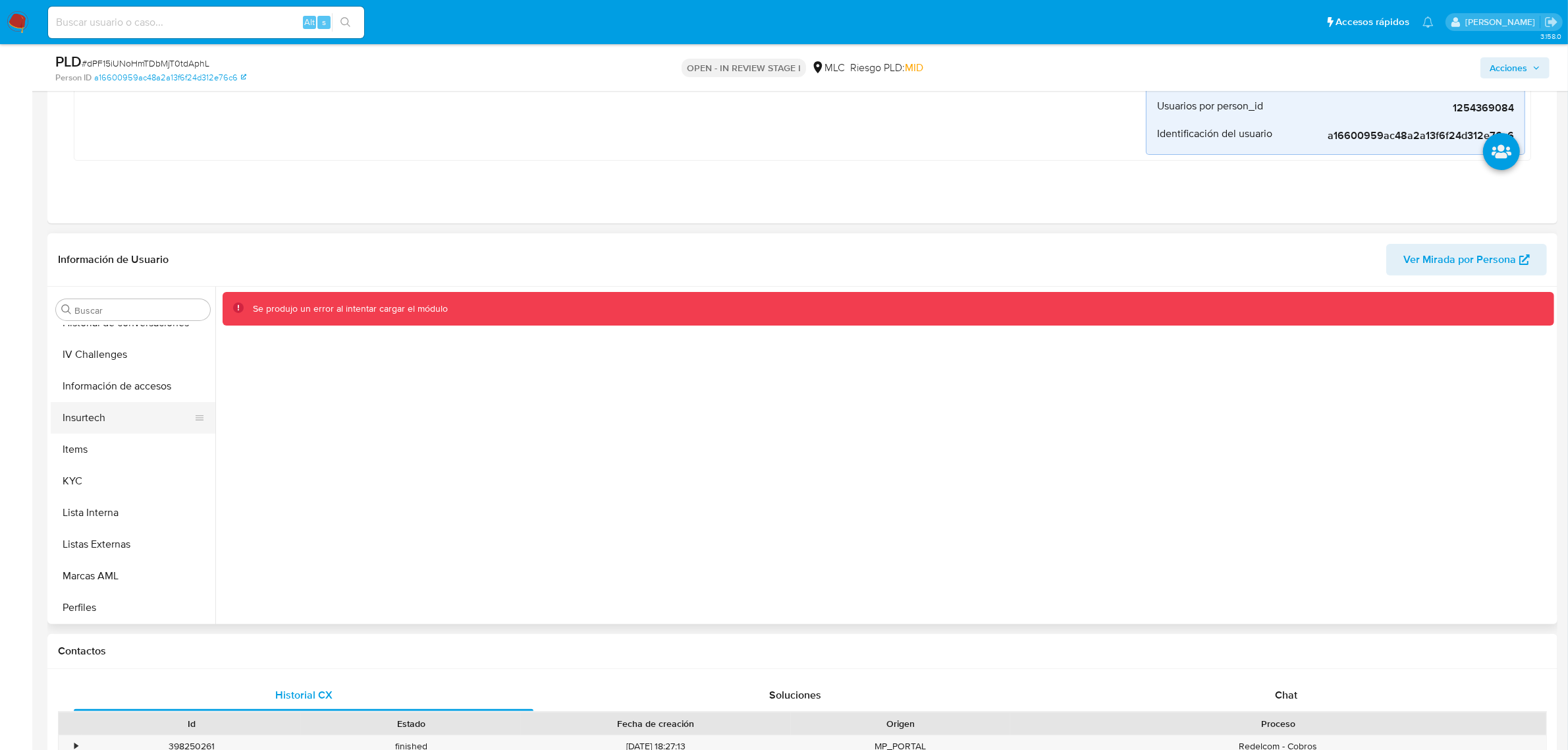
scroll to position [494, 0]
click at [84, 483] on button "KYC" at bounding box center [128, 479] width 154 height 32
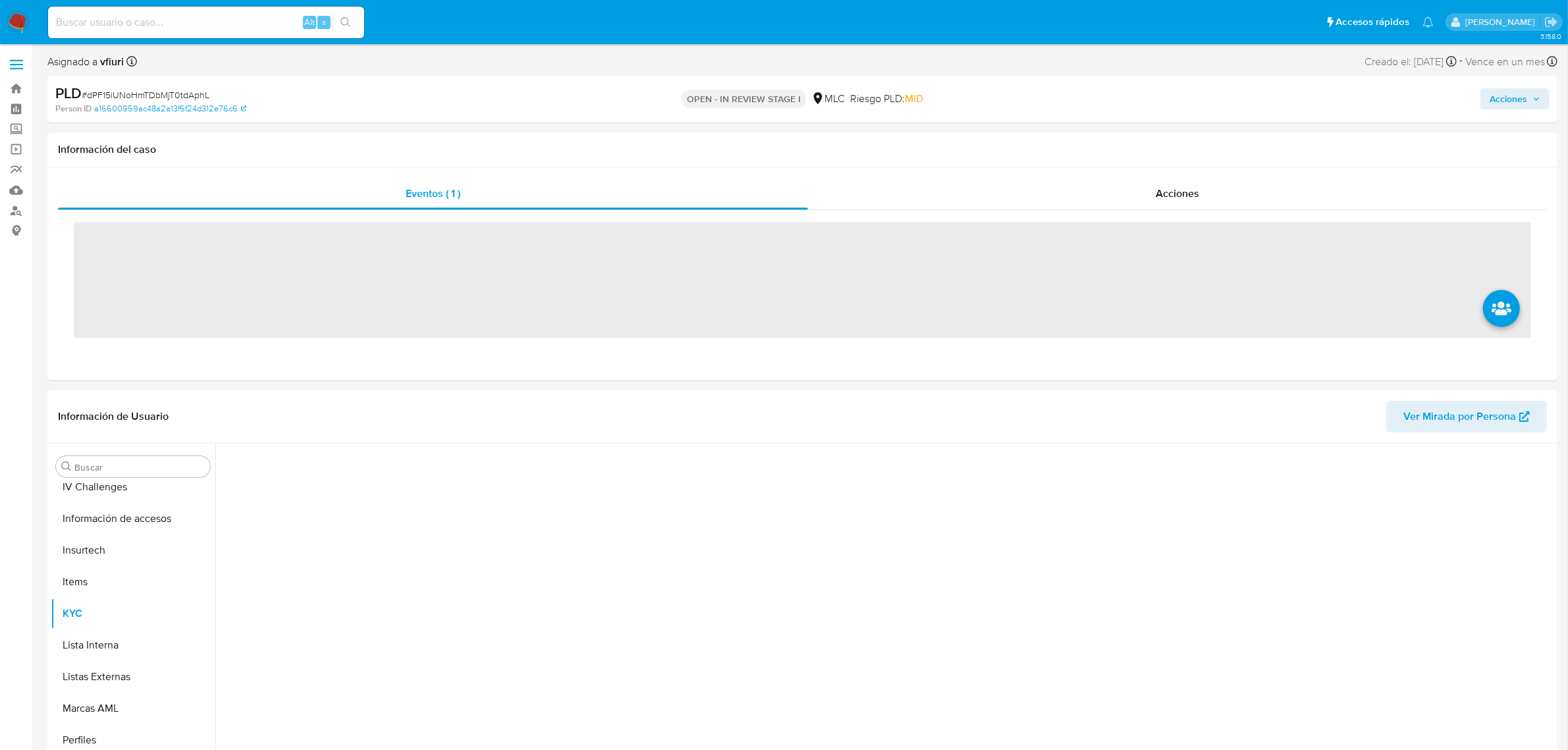
scroll to position [555, 0]
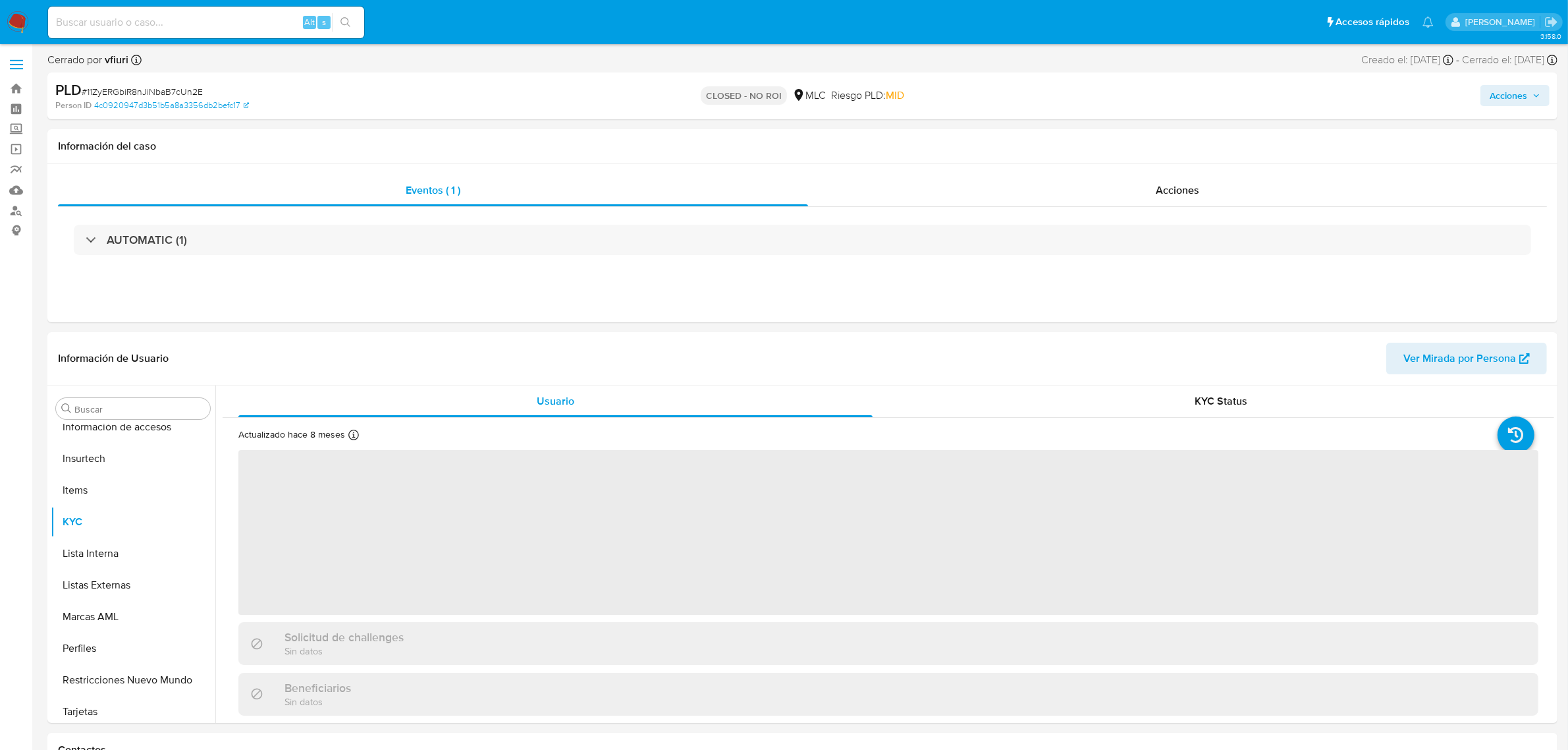
scroll to position [555, 0]
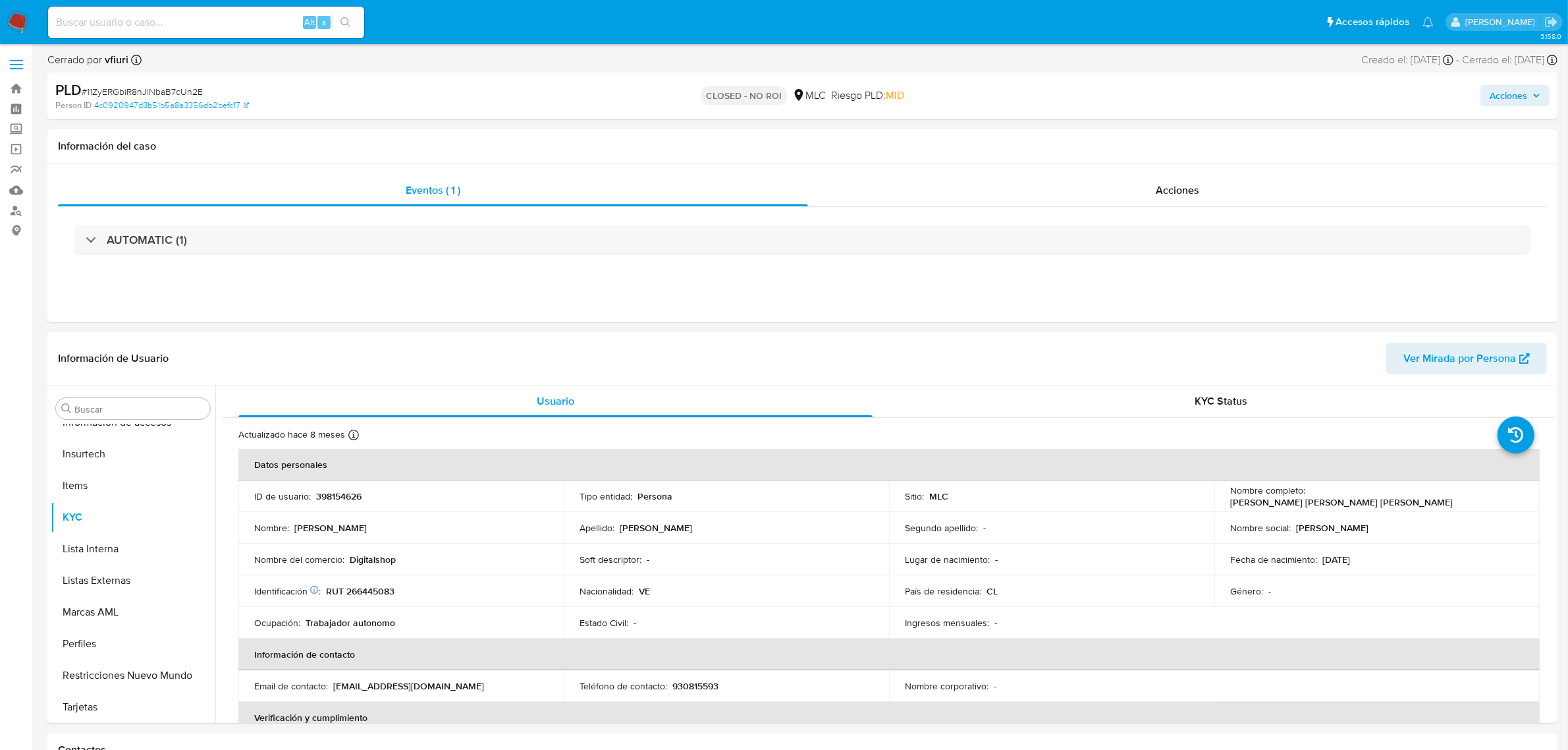
select select "10"
click at [183, 92] on span "# 11ZyERGbiR8nJiNbaB7cUn2E" at bounding box center [142, 91] width 121 height 13
copy span "11ZyERGbiR8nJiNbaB7cUn2E"
click at [14, 90] on link "Bandeja" at bounding box center [78, 89] width 157 height 20
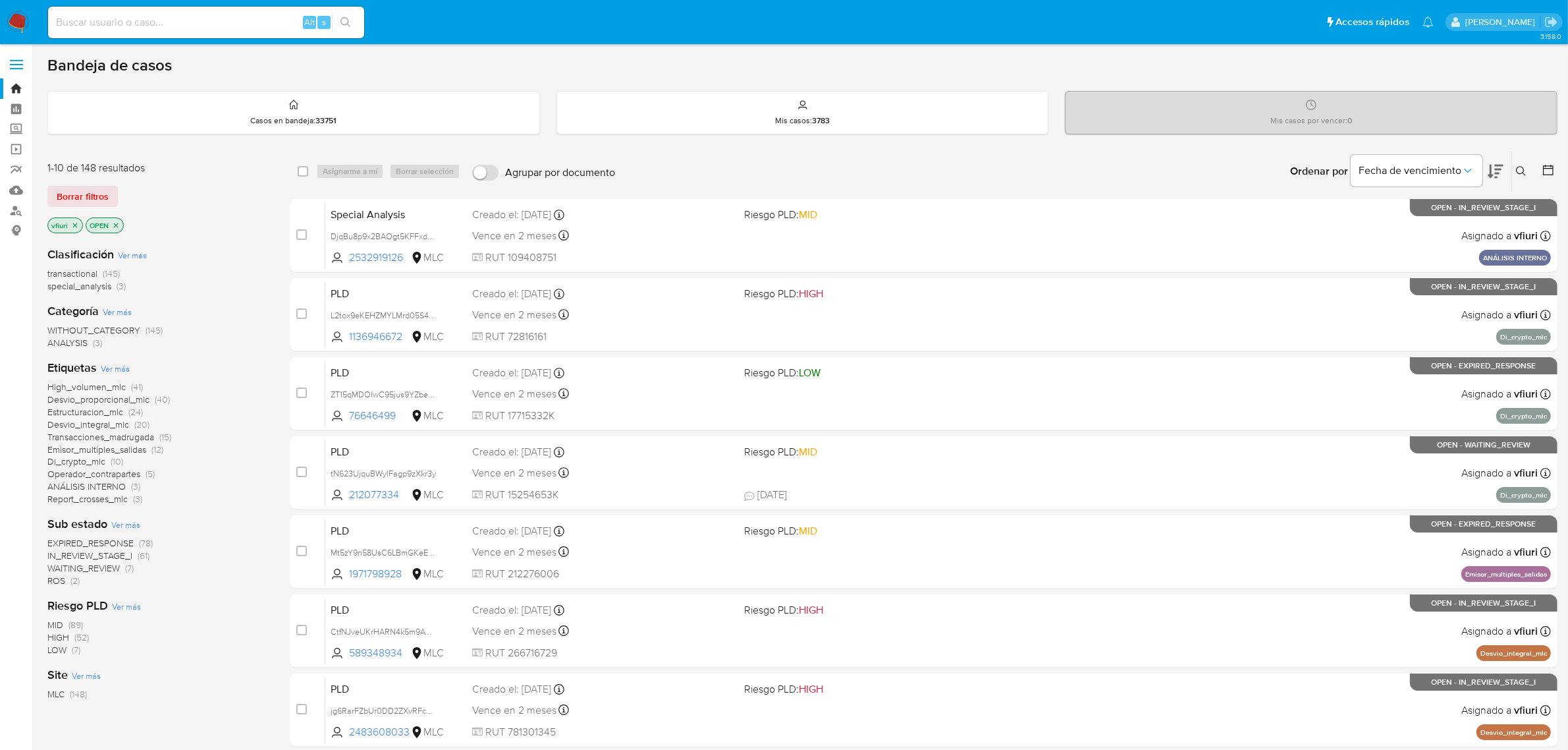
click at [1522, 172] on icon at bounding box center [1521, 172] width 11 height 11
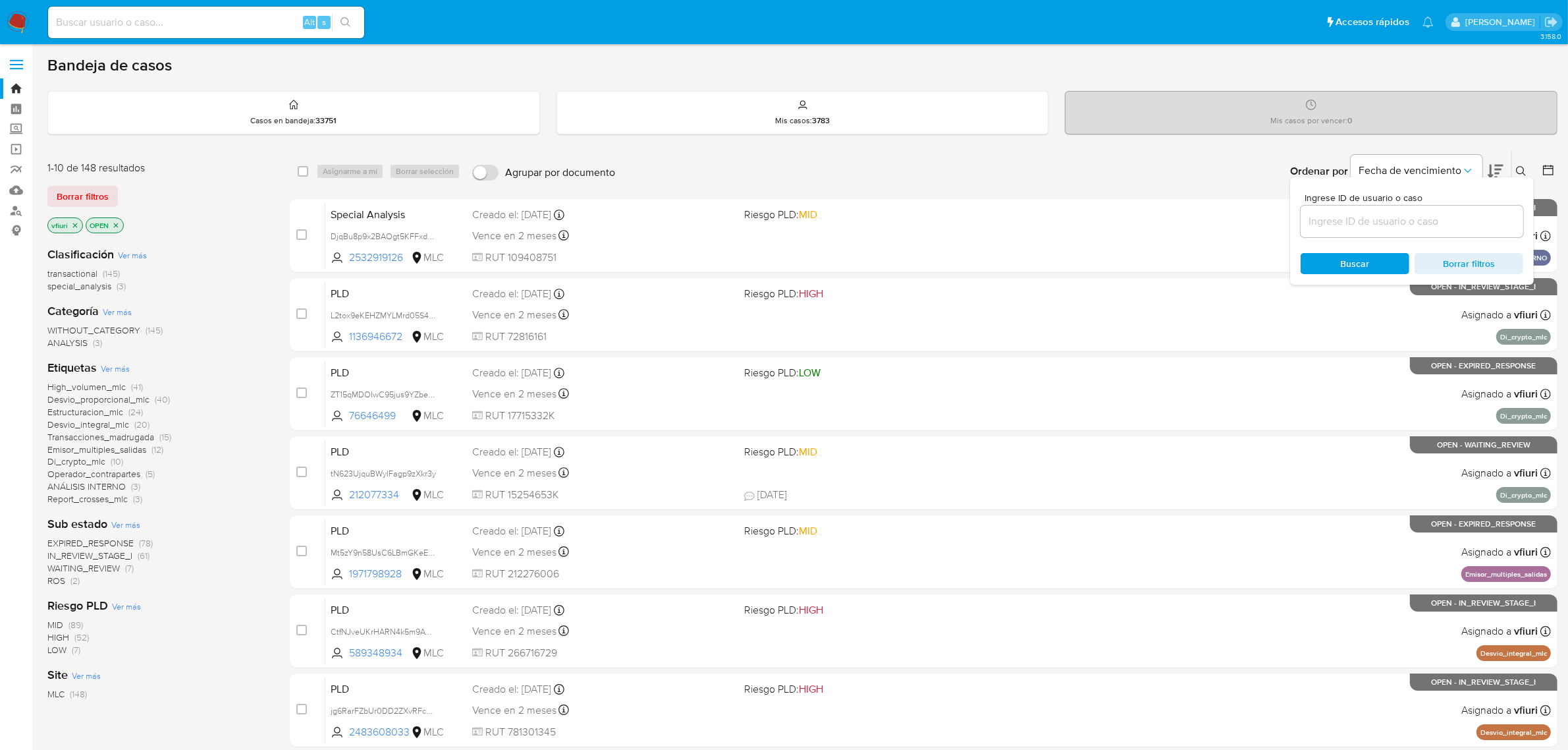
click at [1443, 221] on input at bounding box center [1412, 221] width 223 height 17
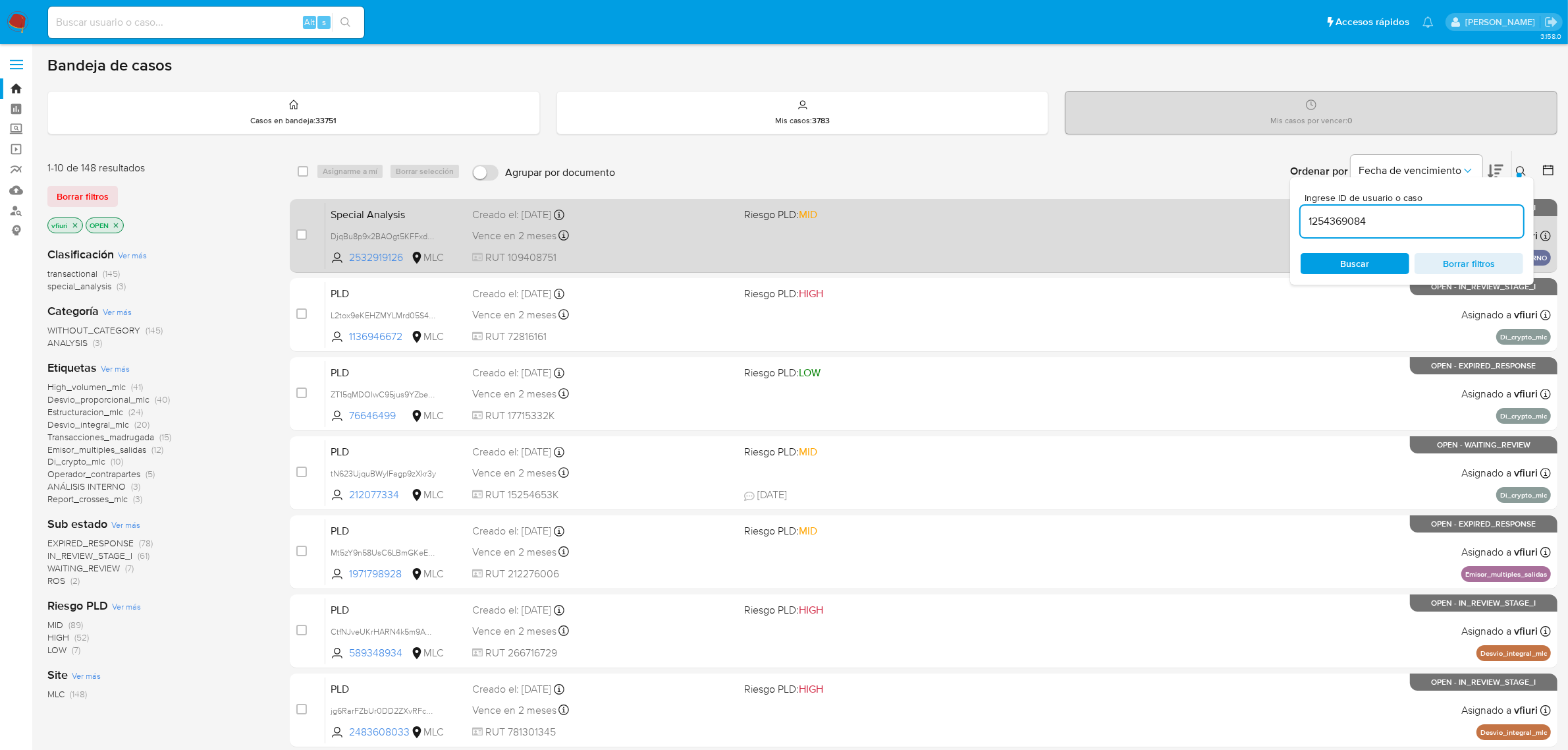
type input "1254369084"
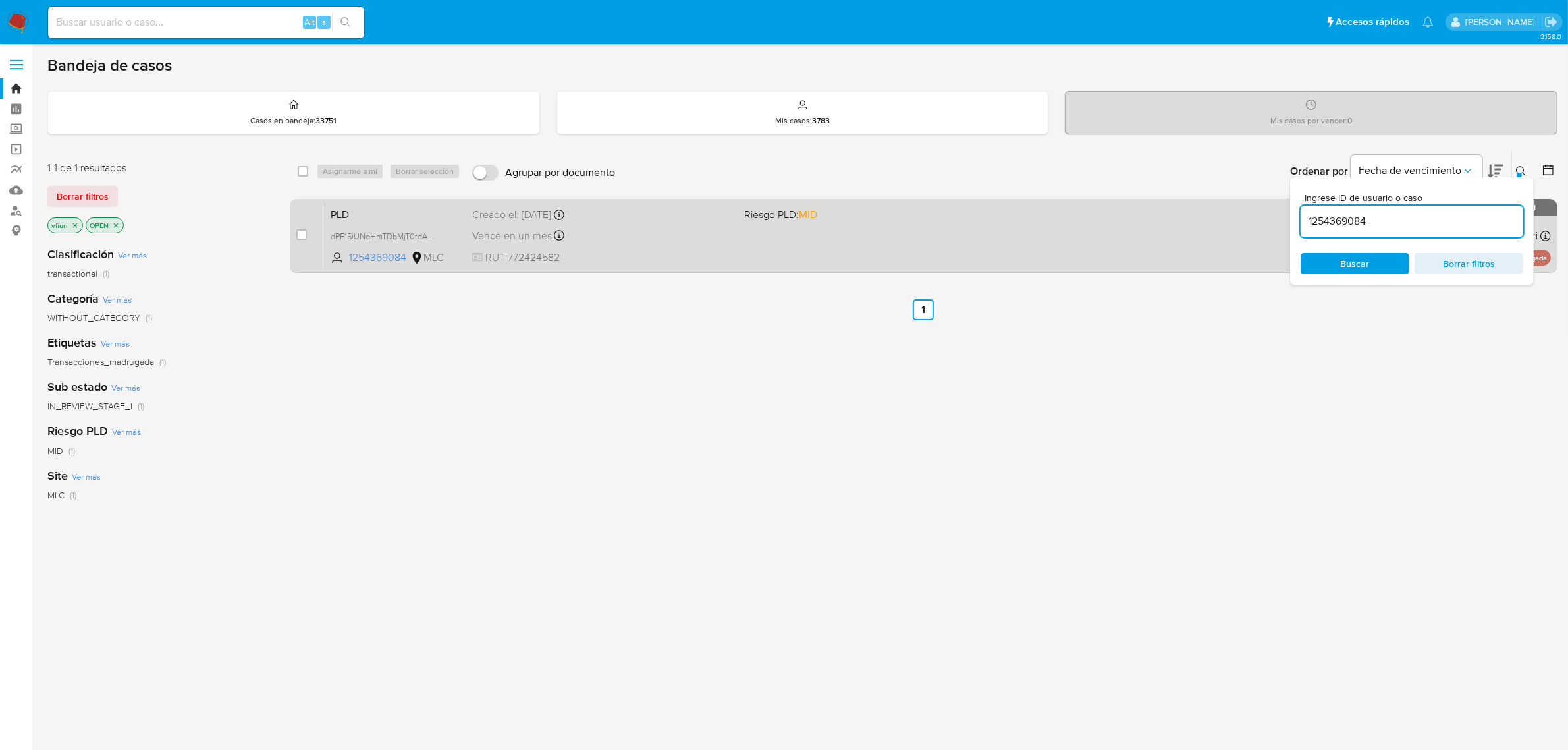
click at [639, 235] on div "Vence en un mes Vence el 10/10/2025 16:09:03" at bounding box center [603, 235] width 262 height 18
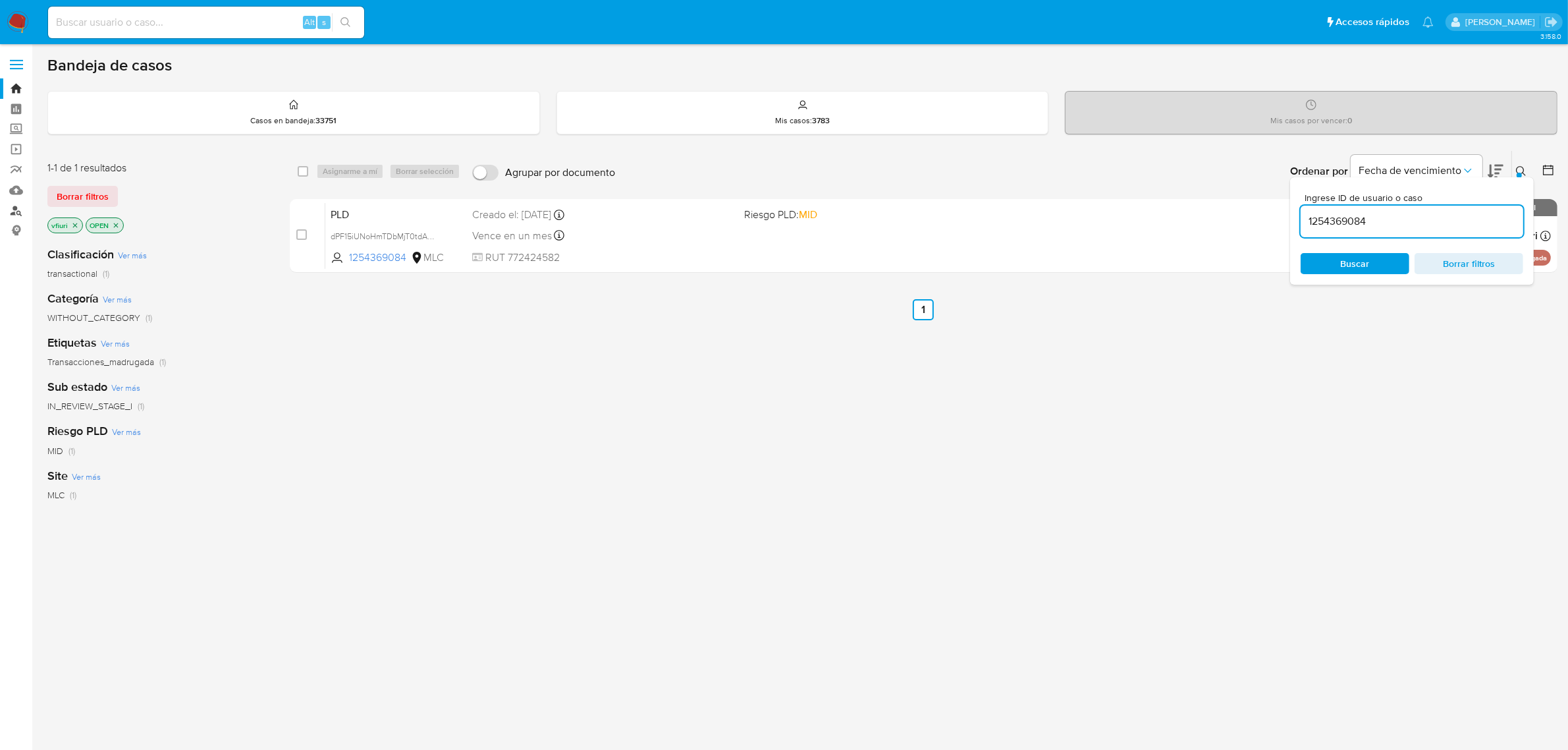
click at [24, 210] on link "Buscador de personas" at bounding box center [78, 210] width 157 height 20
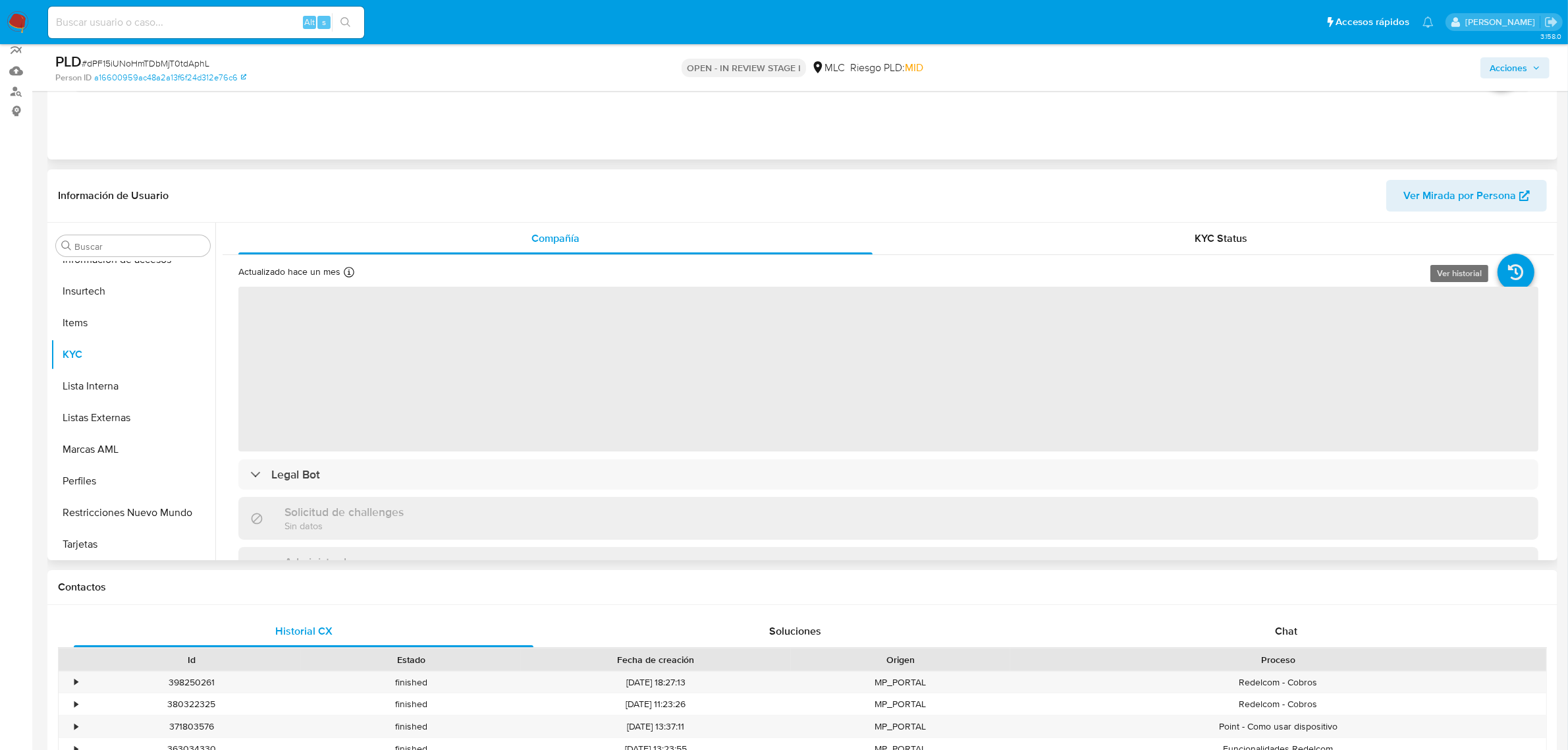
scroll to position [247, 0]
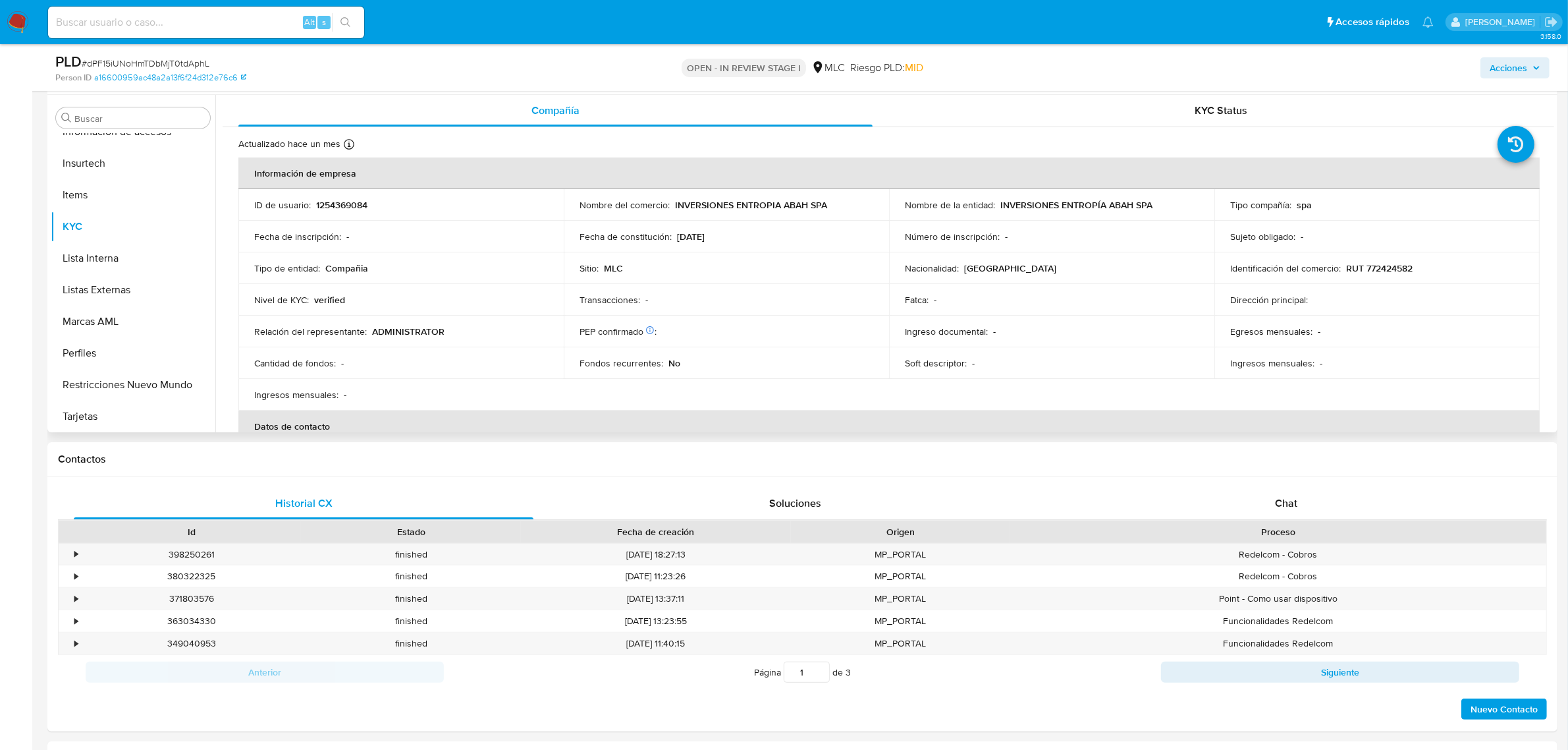
select select "10"
click at [341, 204] on p "1254369084" at bounding box center [342, 204] width 51 height 12
copy p "1254369084"
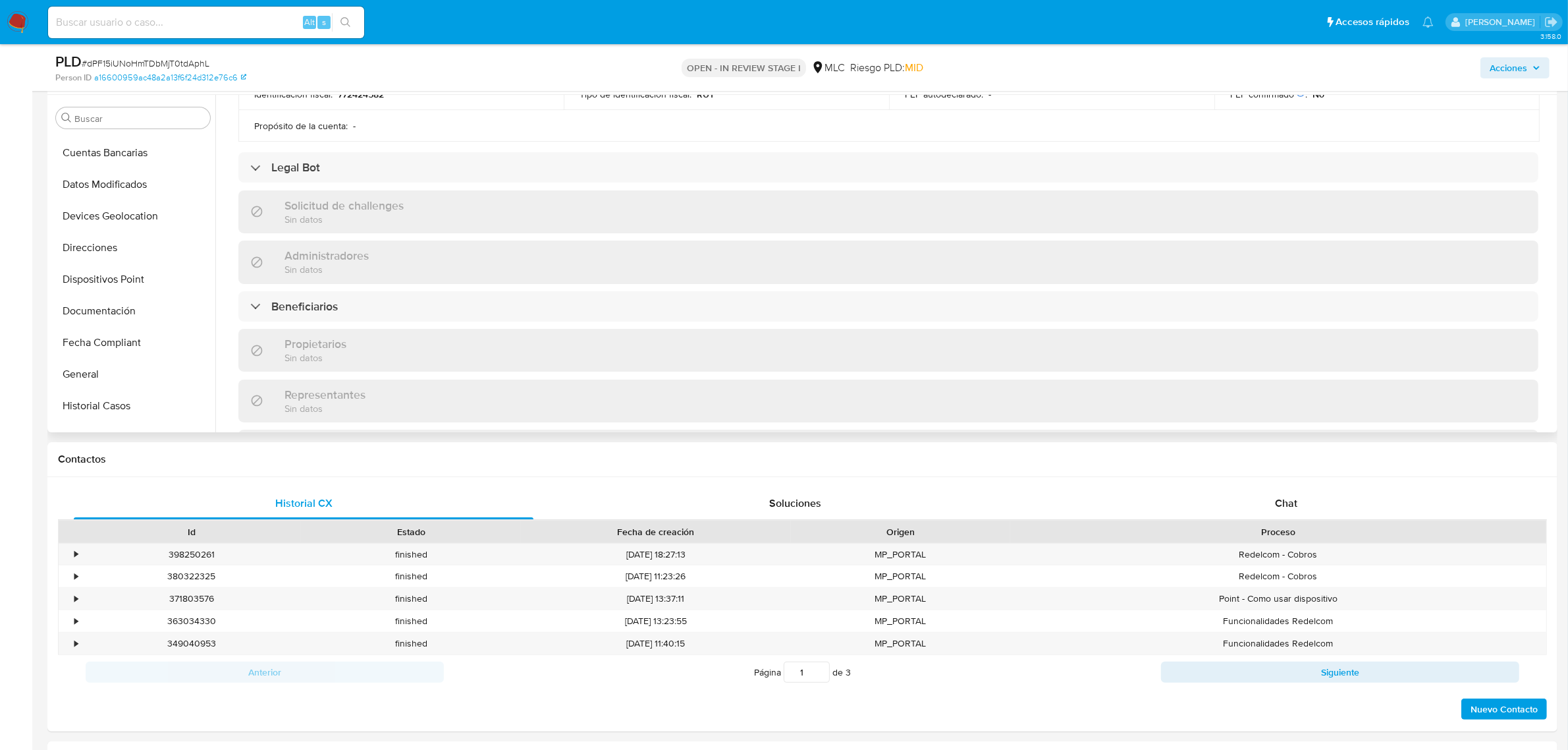
scroll to position [0, 0]
click at [123, 232] on button "Cruces y Relaciones" at bounding box center [128, 244] width 154 height 32
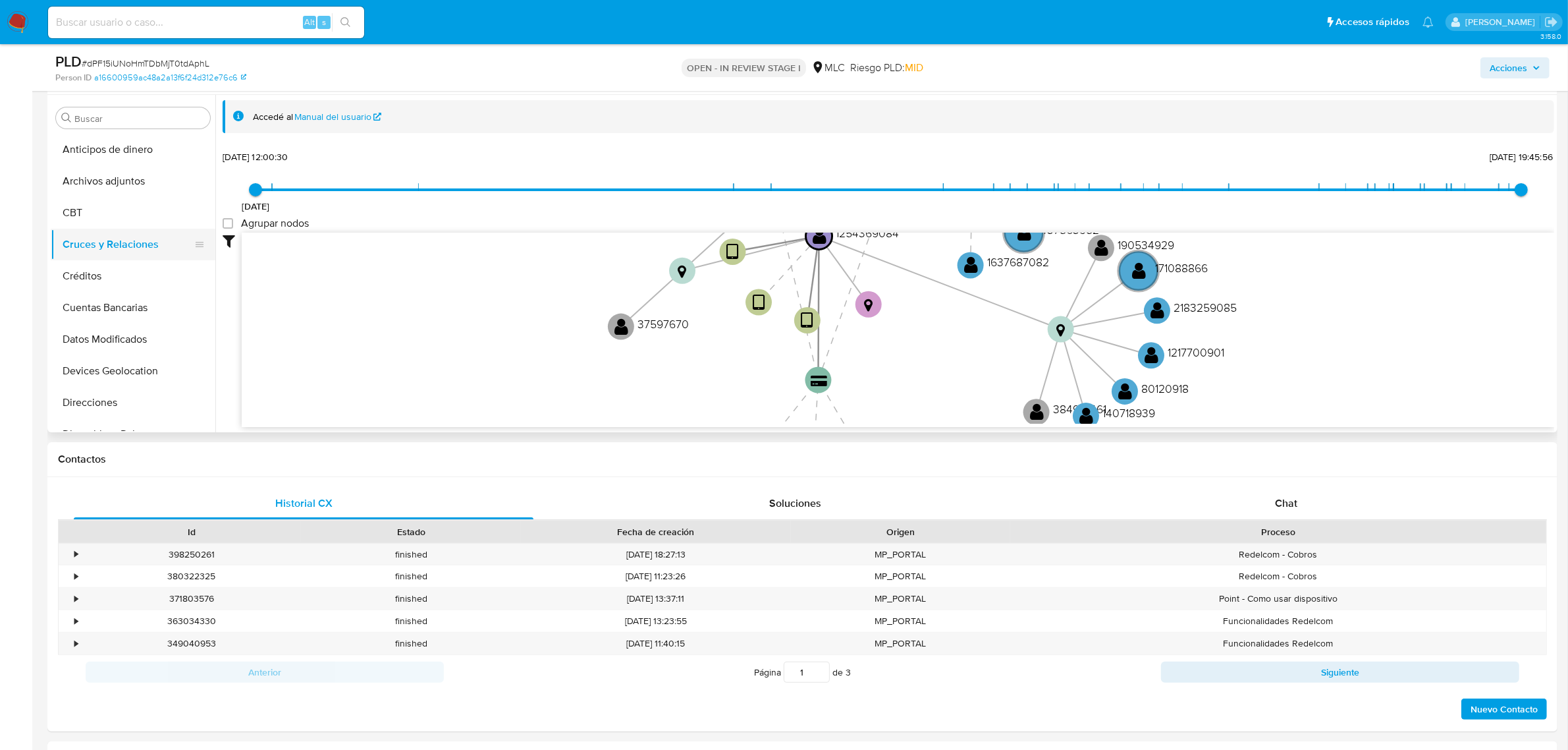
scroll to position [412, 0]
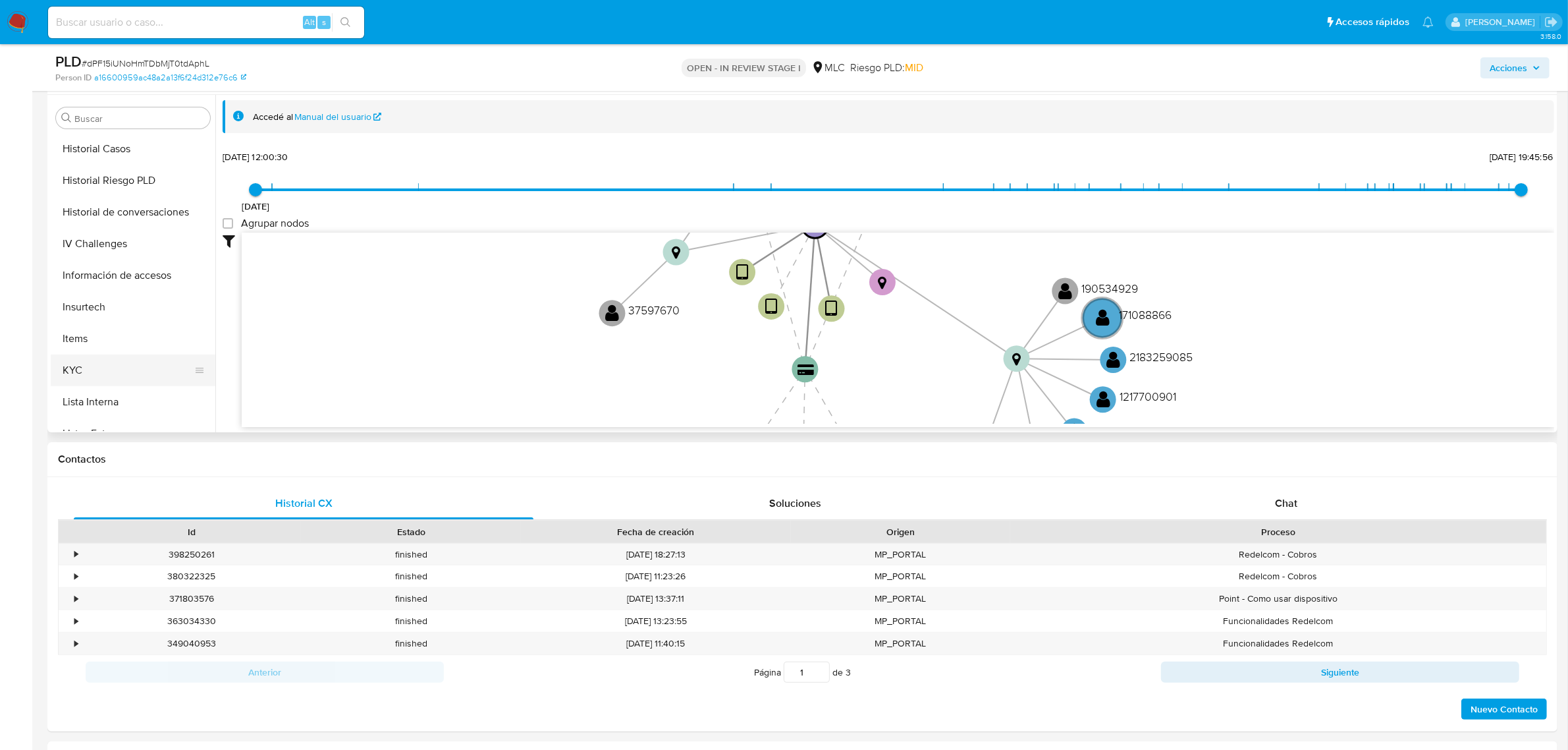
click at [103, 363] on button "KYC" at bounding box center [128, 370] width 154 height 32
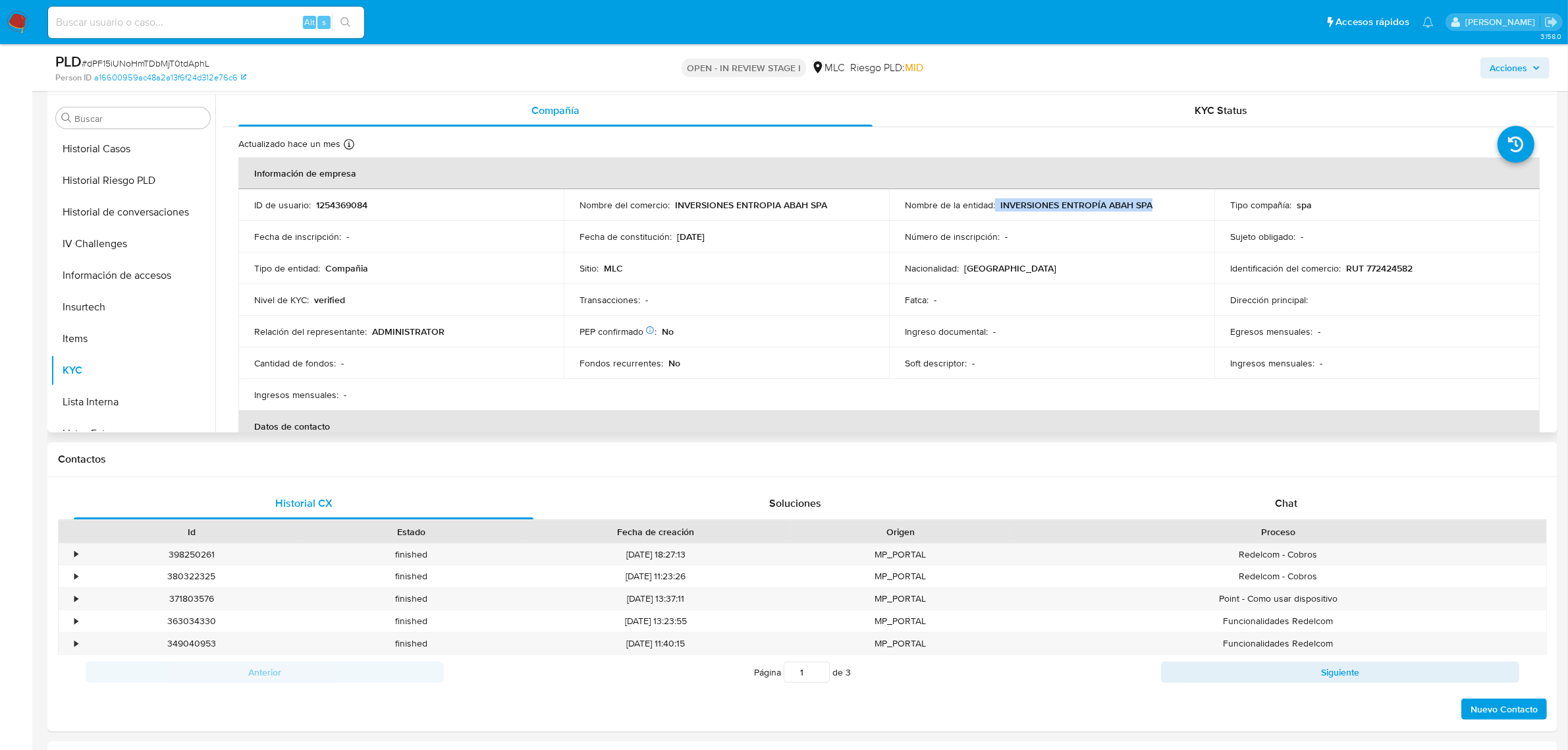
drag, startPoint x: 993, startPoint y: 205, endPoint x: 1163, endPoint y: 209, distance: 170.0
click at [1163, 209] on div "Nombre de la entidad : INVERSIONES ENTROPÍA ABAH SPA" at bounding box center [1051, 204] width 294 height 12
copy div "INVERSIONES ENTROPÍA ABAH SPA"
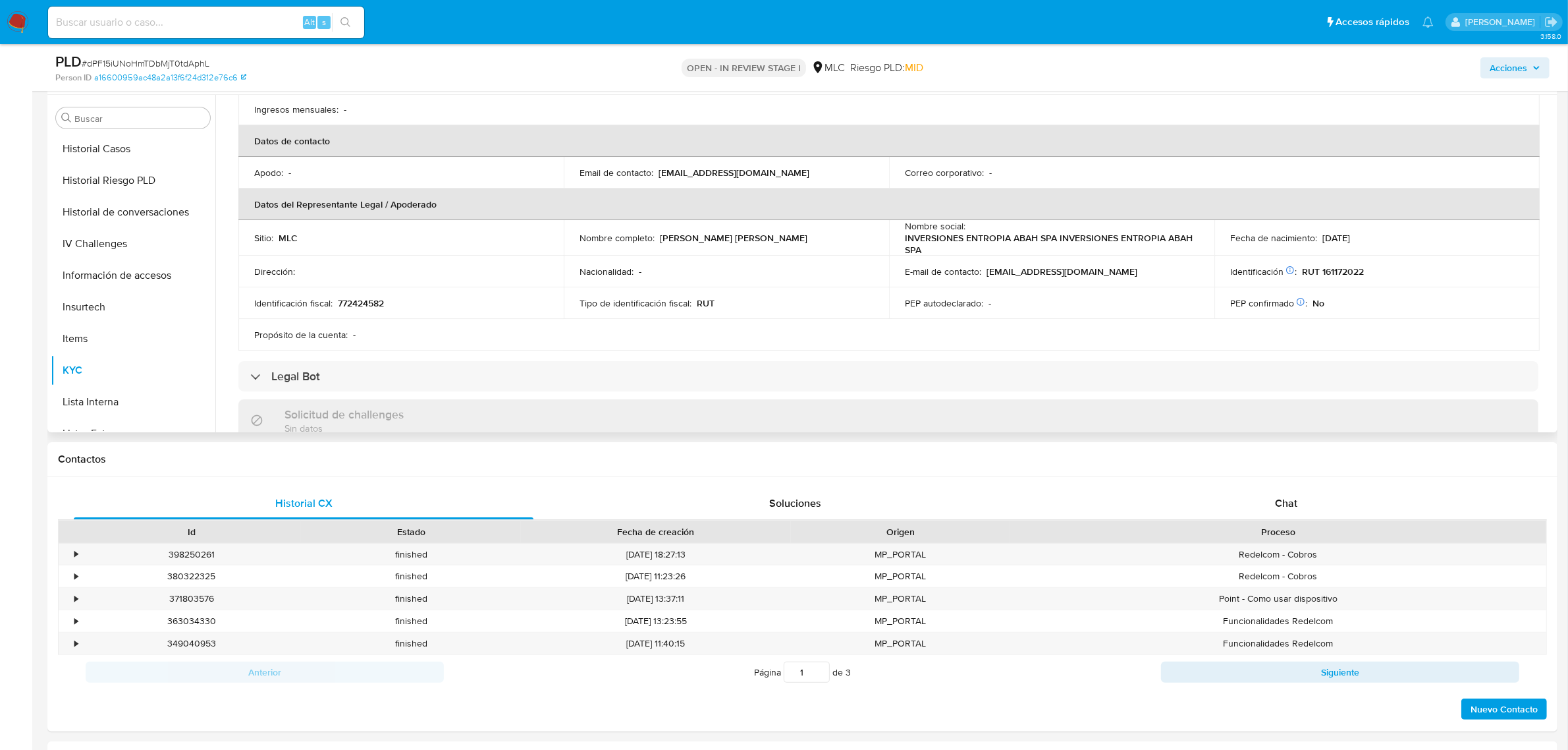
scroll to position [280, 0]
drag, startPoint x: 657, startPoint y: 244, endPoint x: 800, endPoint y: 244, distance: 143.0
click at [800, 244] on div "Nombre completo : César Alejandro Armijo Quiroz" at bounding box center [726, 242] width 294 height 12
copy div "[PERSON_NAME] [PERSON_NAME]"
click at [1348, 271] on p "RUT 161172022" at bounding box center [1333, 276] width 62 height 12
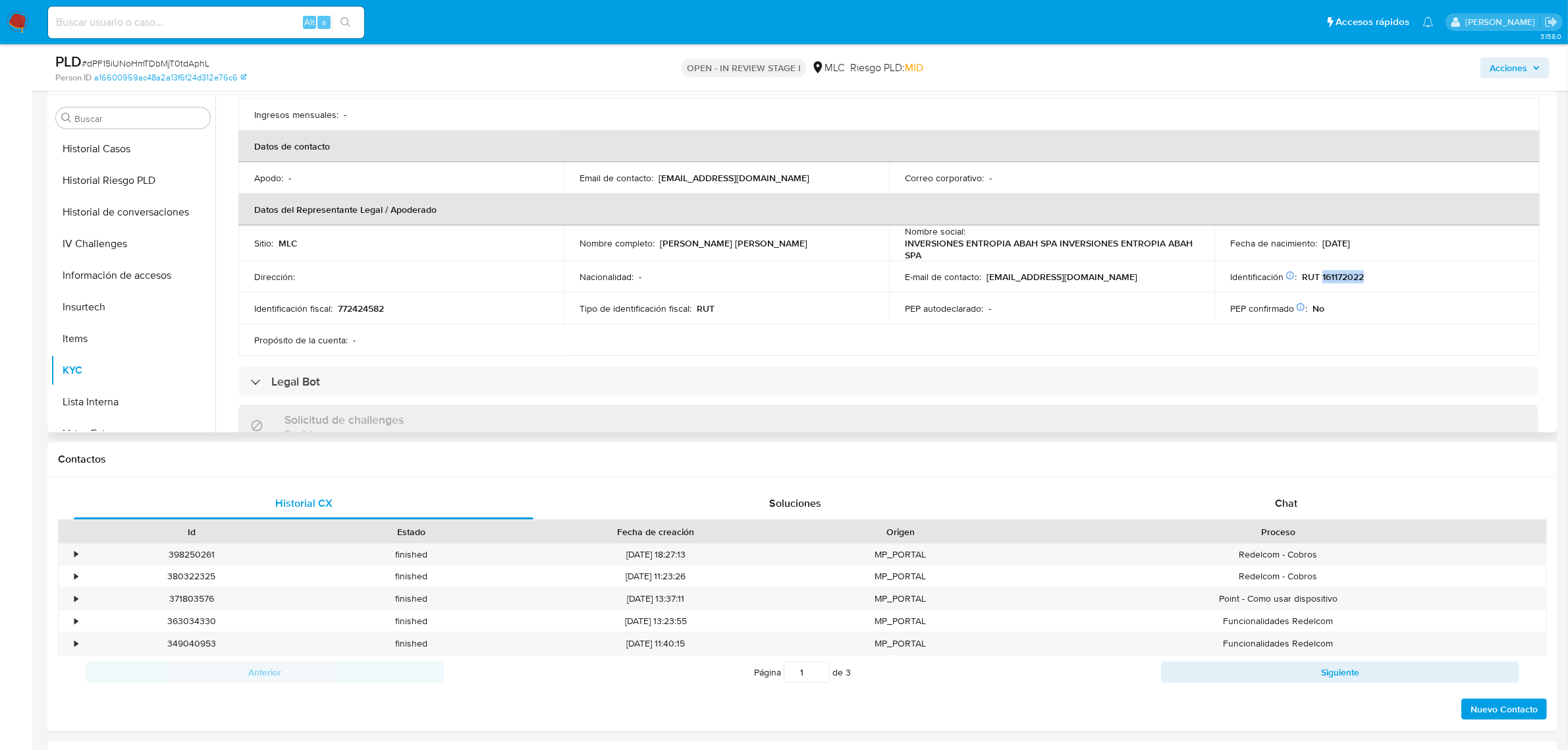
click at [1348, 271] on p "RUT 161172022" at bounding box center [1333, 276] width 62 height 12
copy p "161172022"
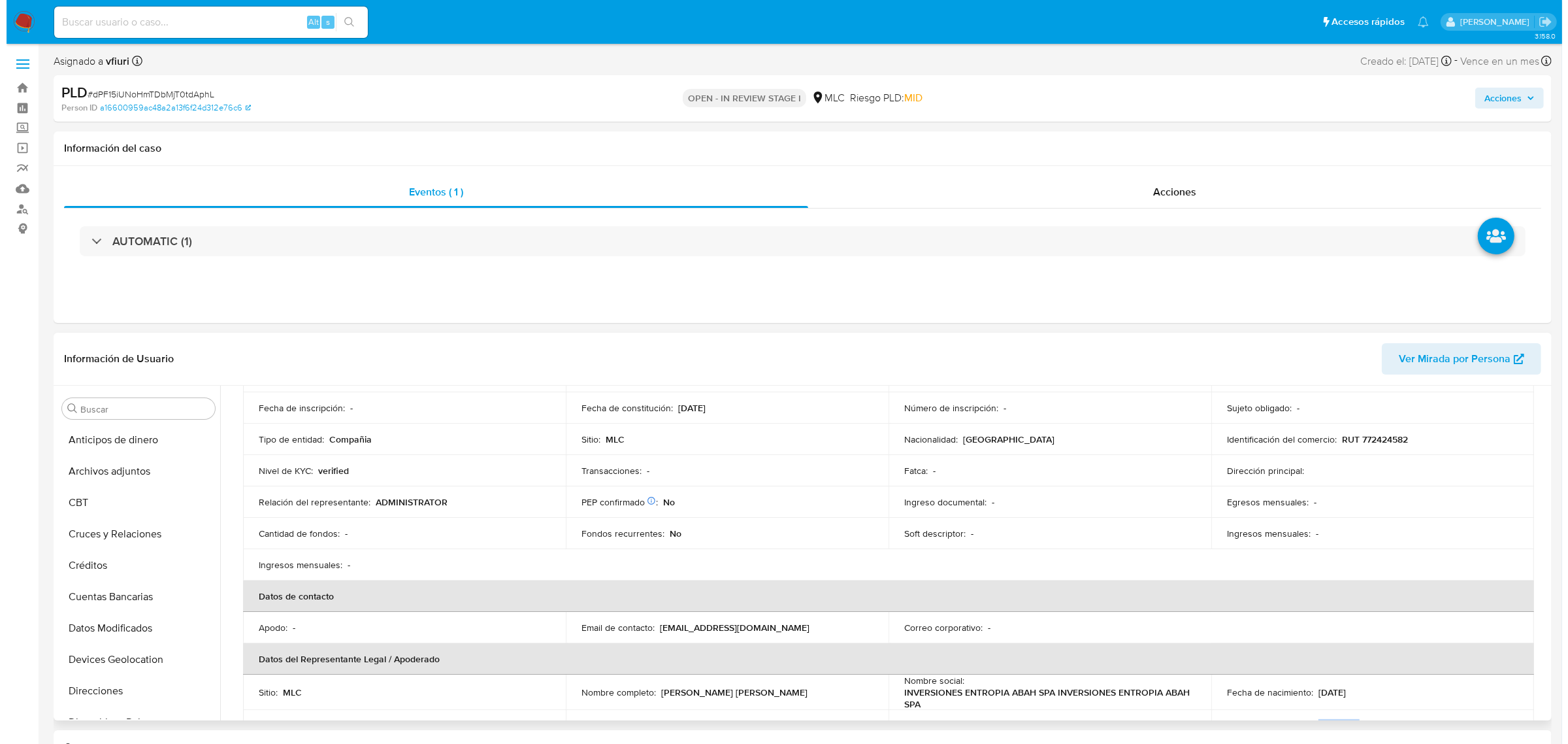
scroll to position [0, 0]
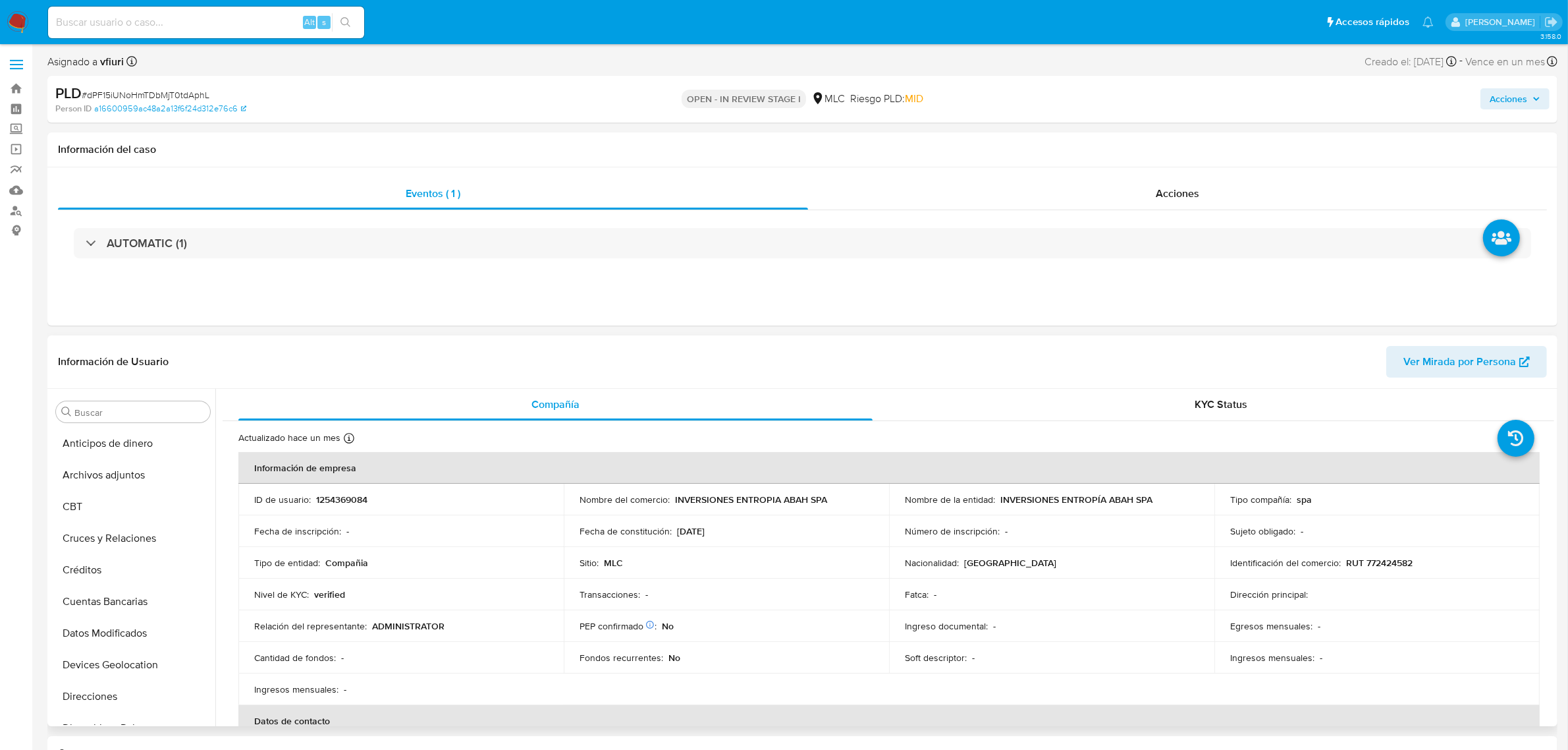
click at [348, 499] on p "1254369084" at bounding box center [342, 499] width 51 height 12
copy p "1254369084"
click at [124, 475] on button "Archivos adjuntos" at bounding box center [128, 475] width 154 height 32
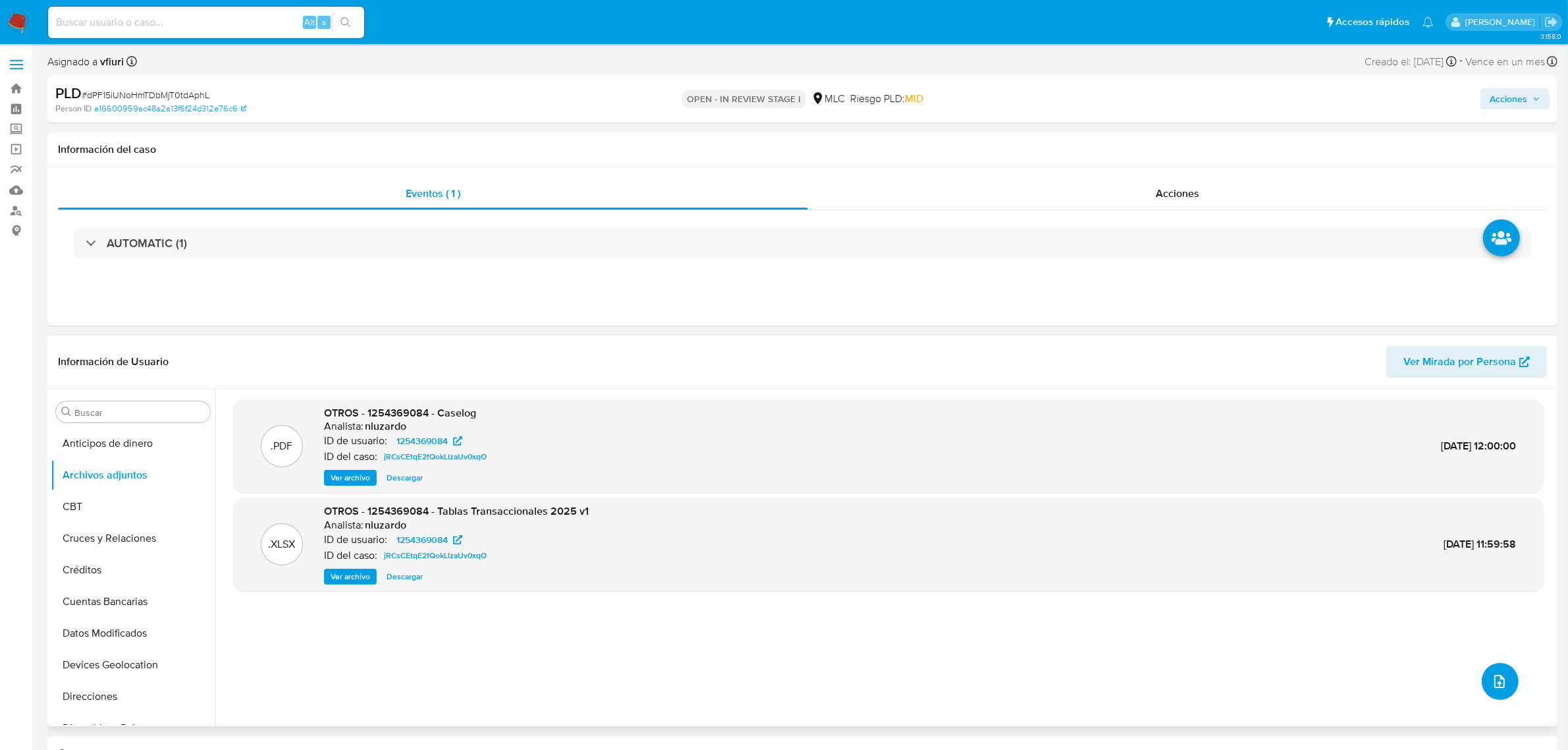
click at [1506, 670] on button "upload-file" at bounding box center [1499, 681] width 37 height 37
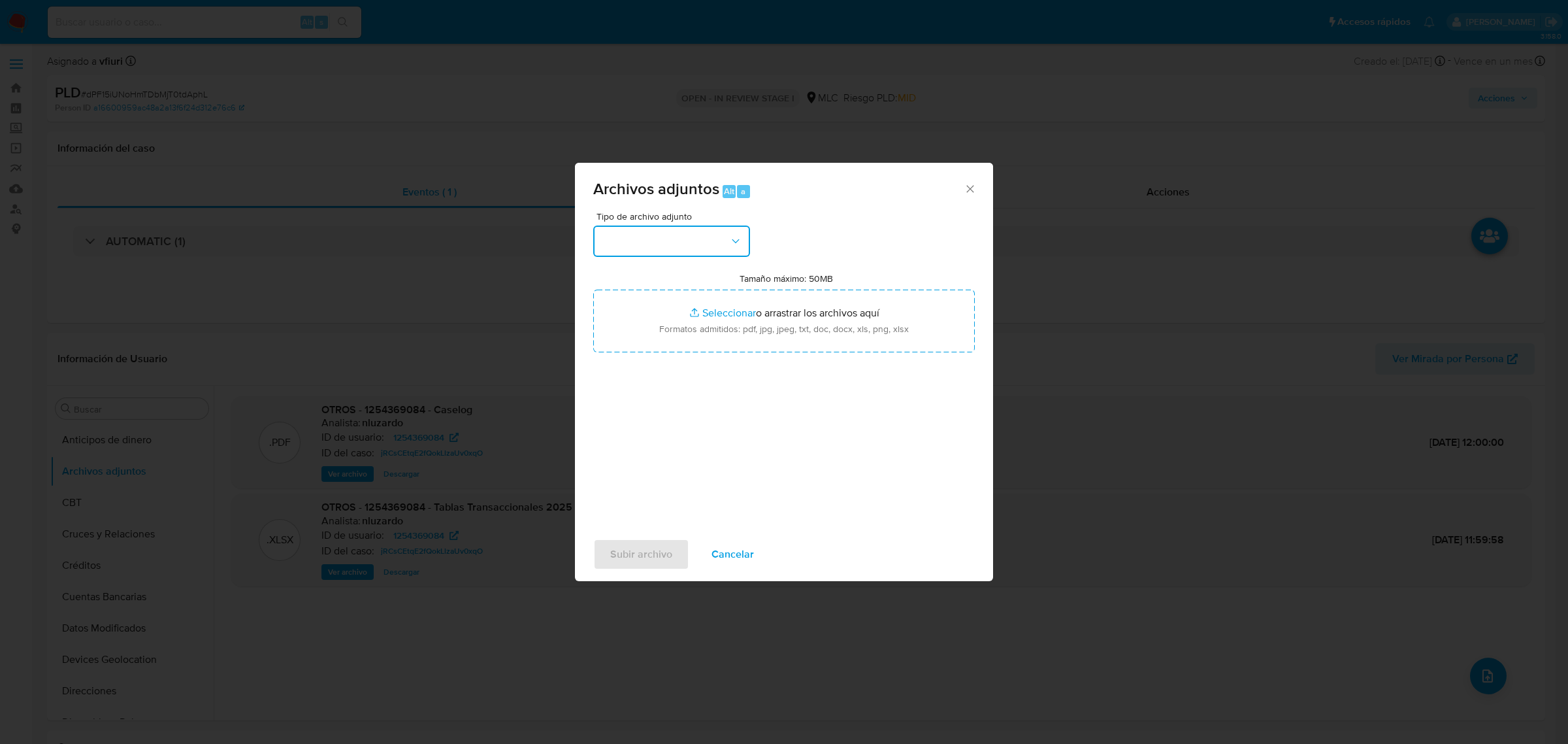
click at [704, 247] on button "button" at bounding box center [671, 241] width 157 height 32
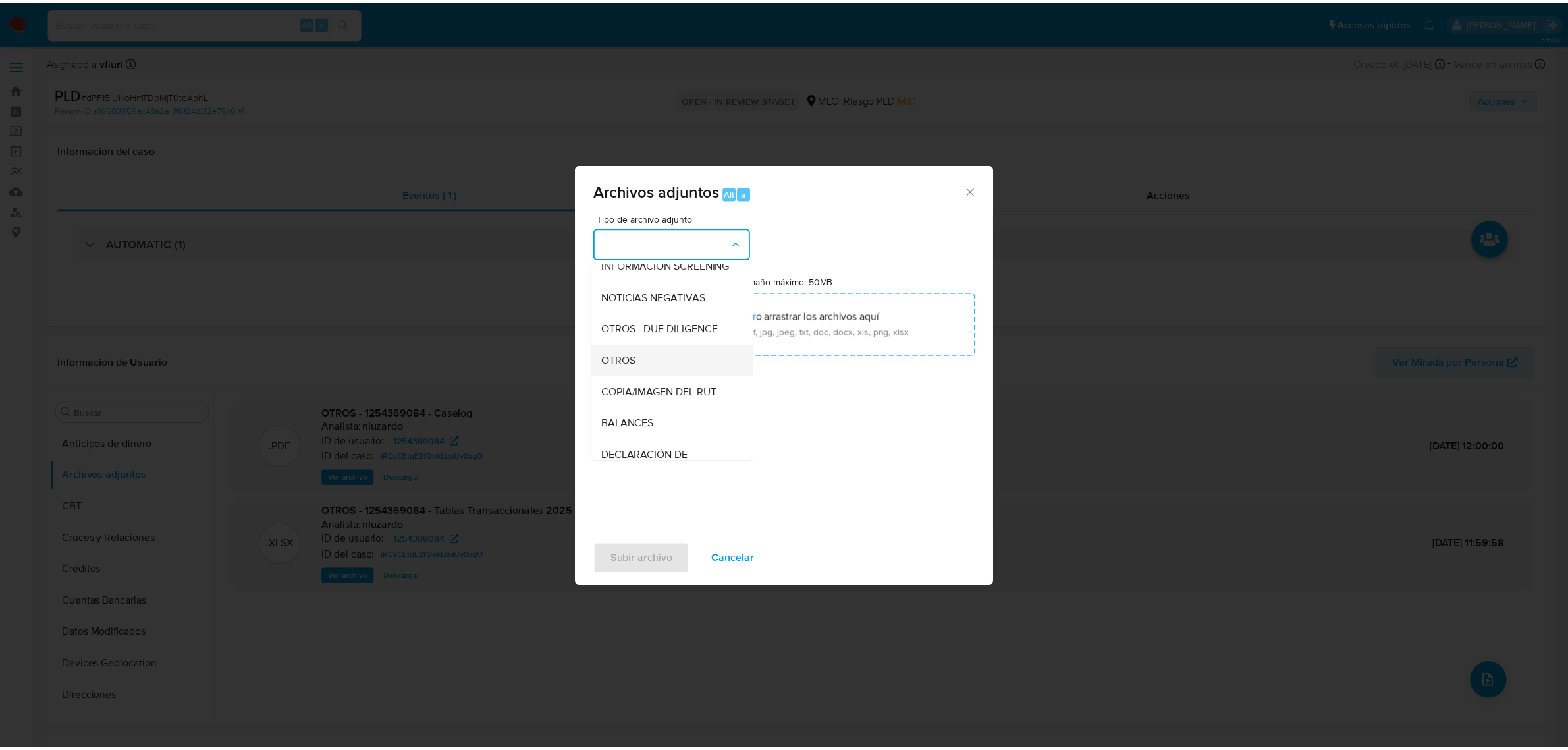
scroll to position [136, 0]
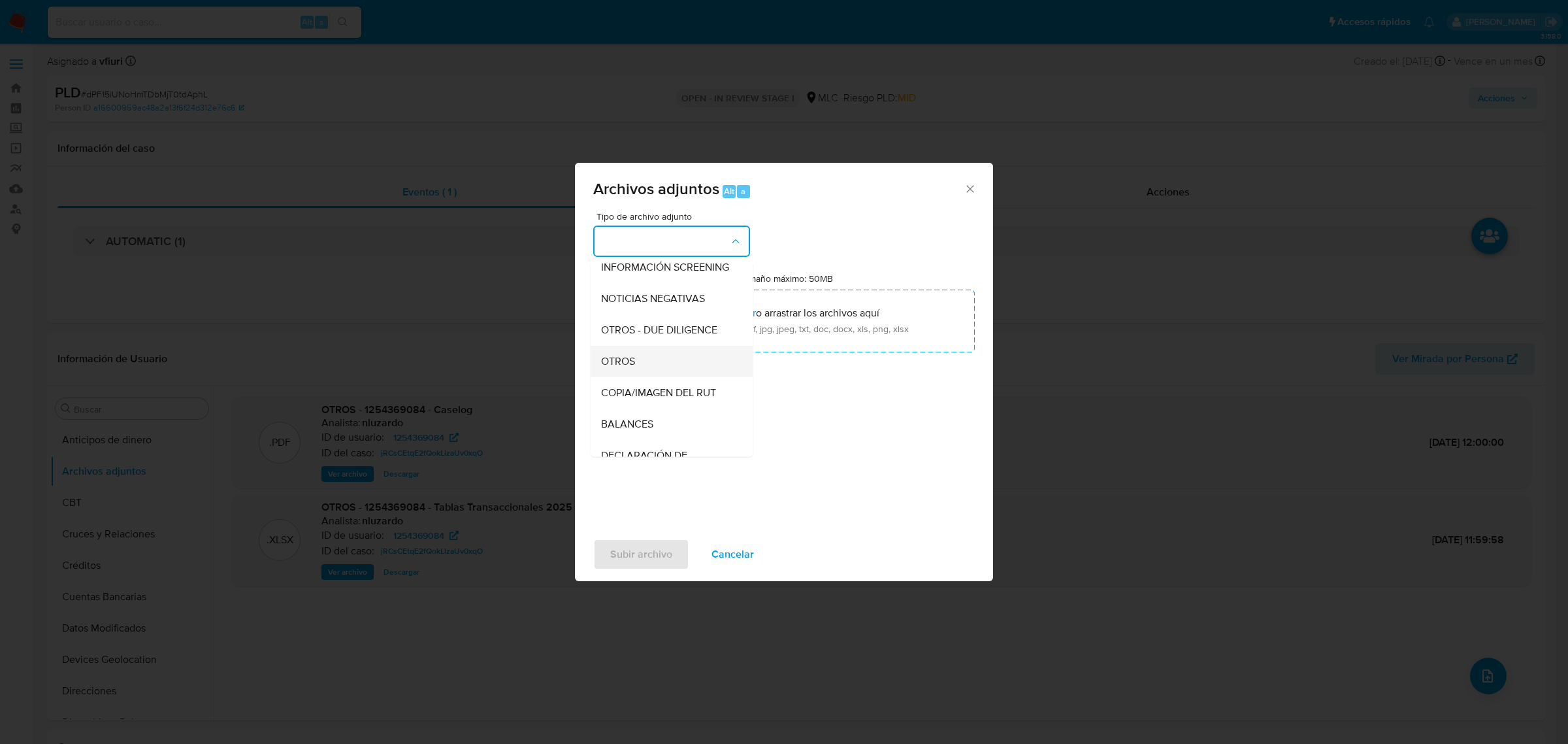
click at [629, 367] on span "OTROS" at bounding box center [618, 360] width 34 height 13
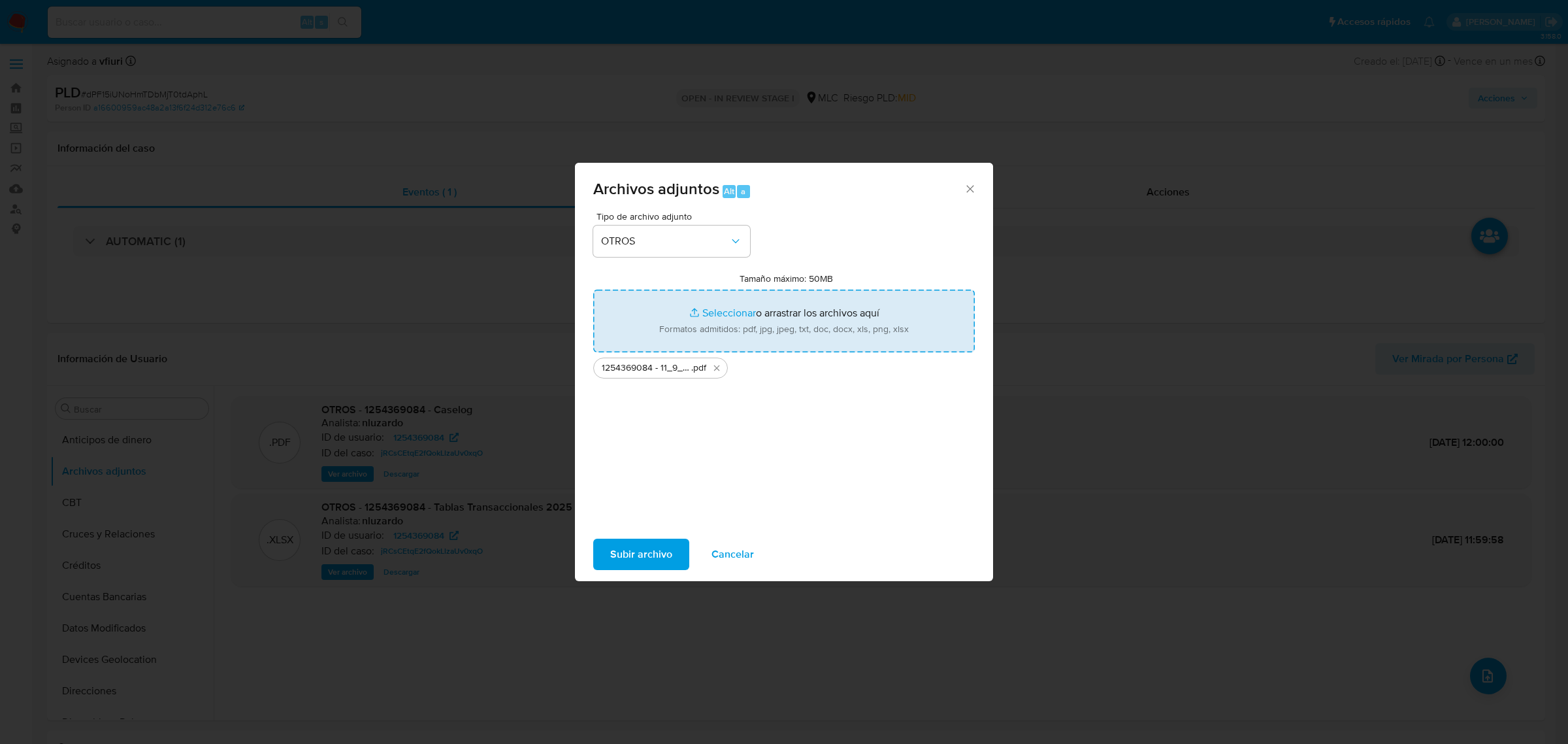
type input "C:\fakepath\Tabla 1254369084.xlsx"
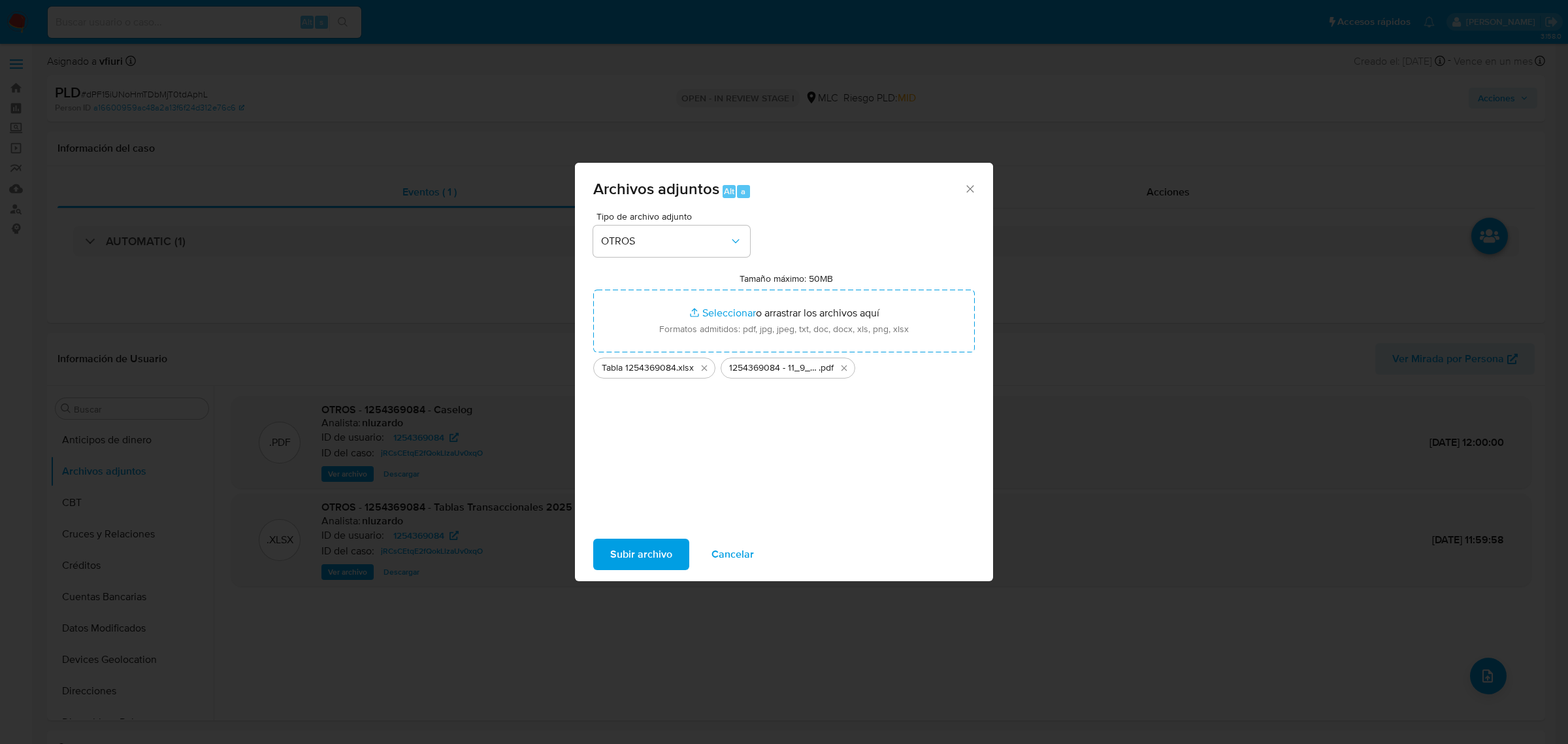
click at [643, 556] on span "Subir archivo" at bounding box center [641, 554] width 62 height 29
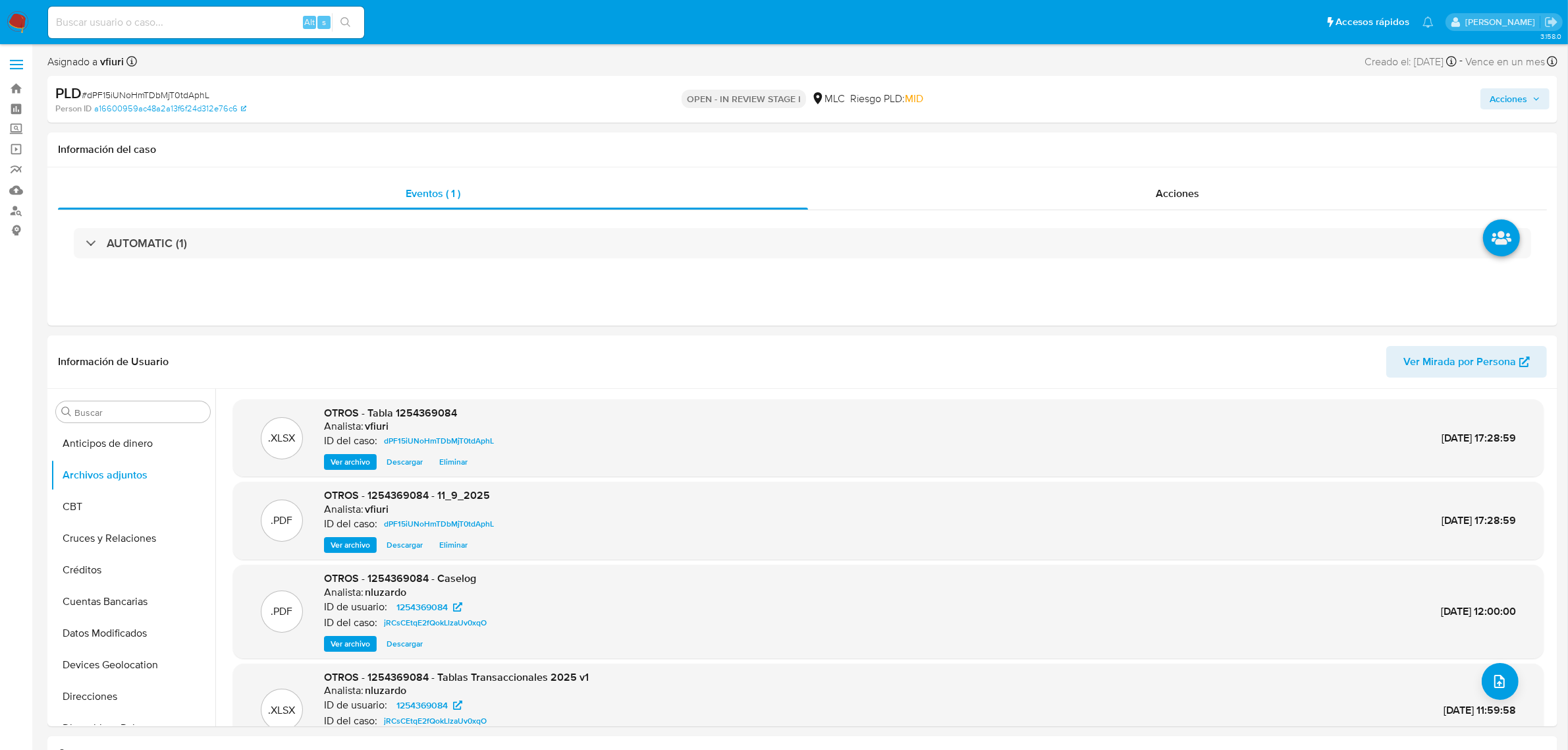
click at [1527, 94] on span "Acciones" at bounding box center [1508, 98] width 37 height 21
click at [1136, 145] on span "Resolución del caso" at bounding box center [1141, 140] width 94 height 15
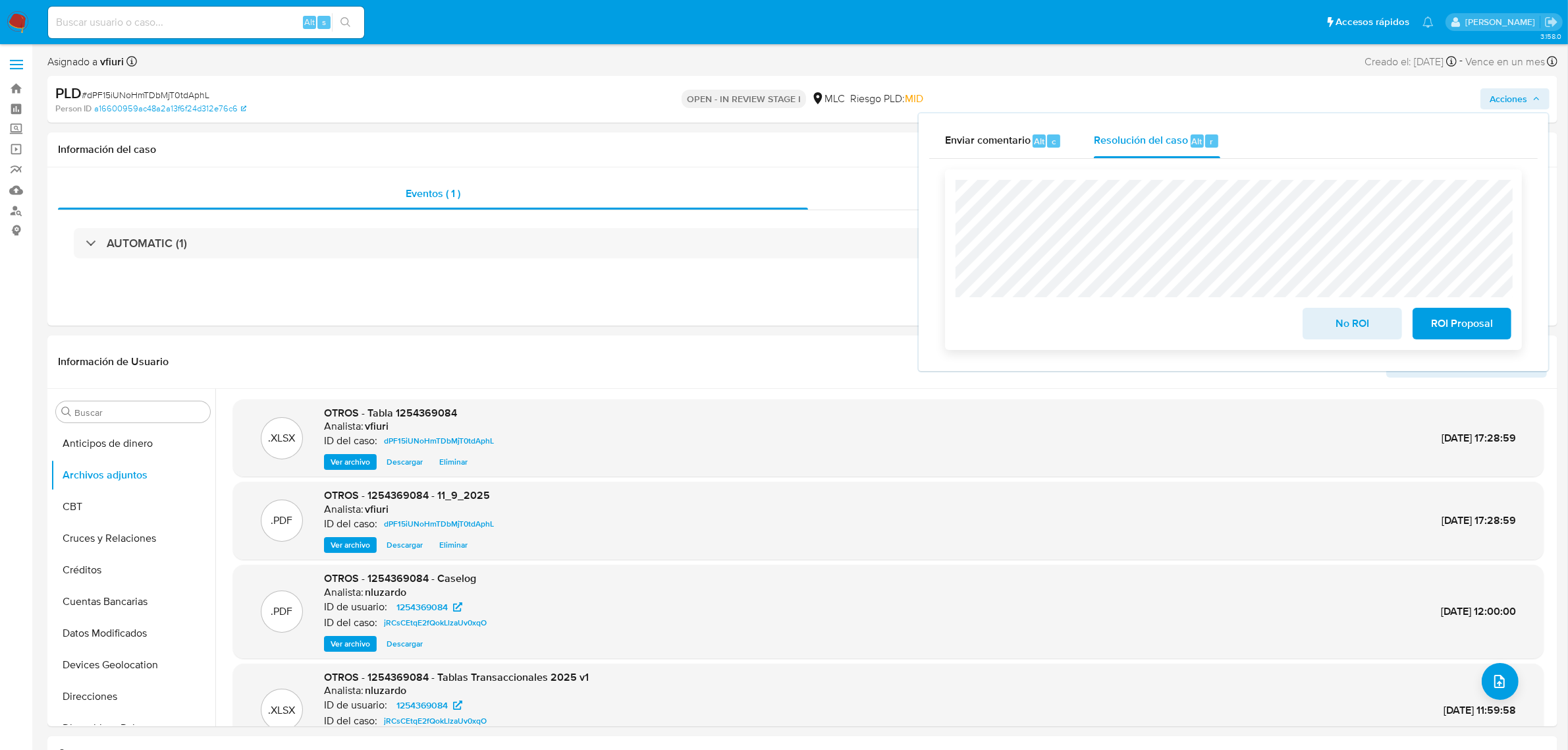
click at [1322, 324] on span "No ROI" at bounding box center [1351, 323] width 65 height 29
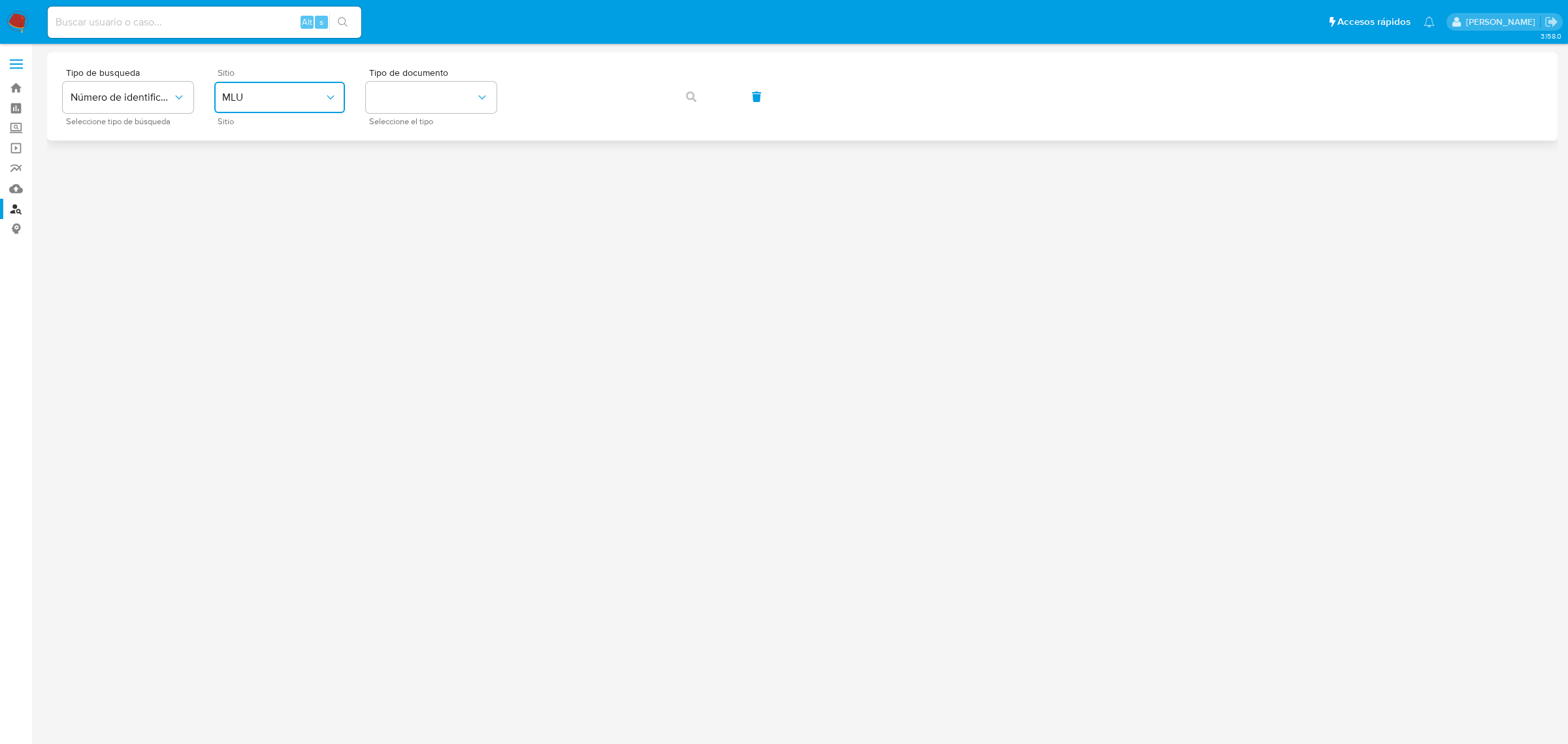
click at [286, 97] on span "MLU" at bounding box center [273, 97] width 102 height 13
click at [275, 311] on div "MLC" at bounding box center [275, 321] width 107 height 32
click at [409, 95] on button "identificationType" at bounding box center [431, 97] width 131 height 32
click at [429, 142] on div "RUT RUT" at bounding box center [427, 138] width 107 height 44
click at [684, 96] on button "button" at bounding box center [690, 97] width 44 height 32
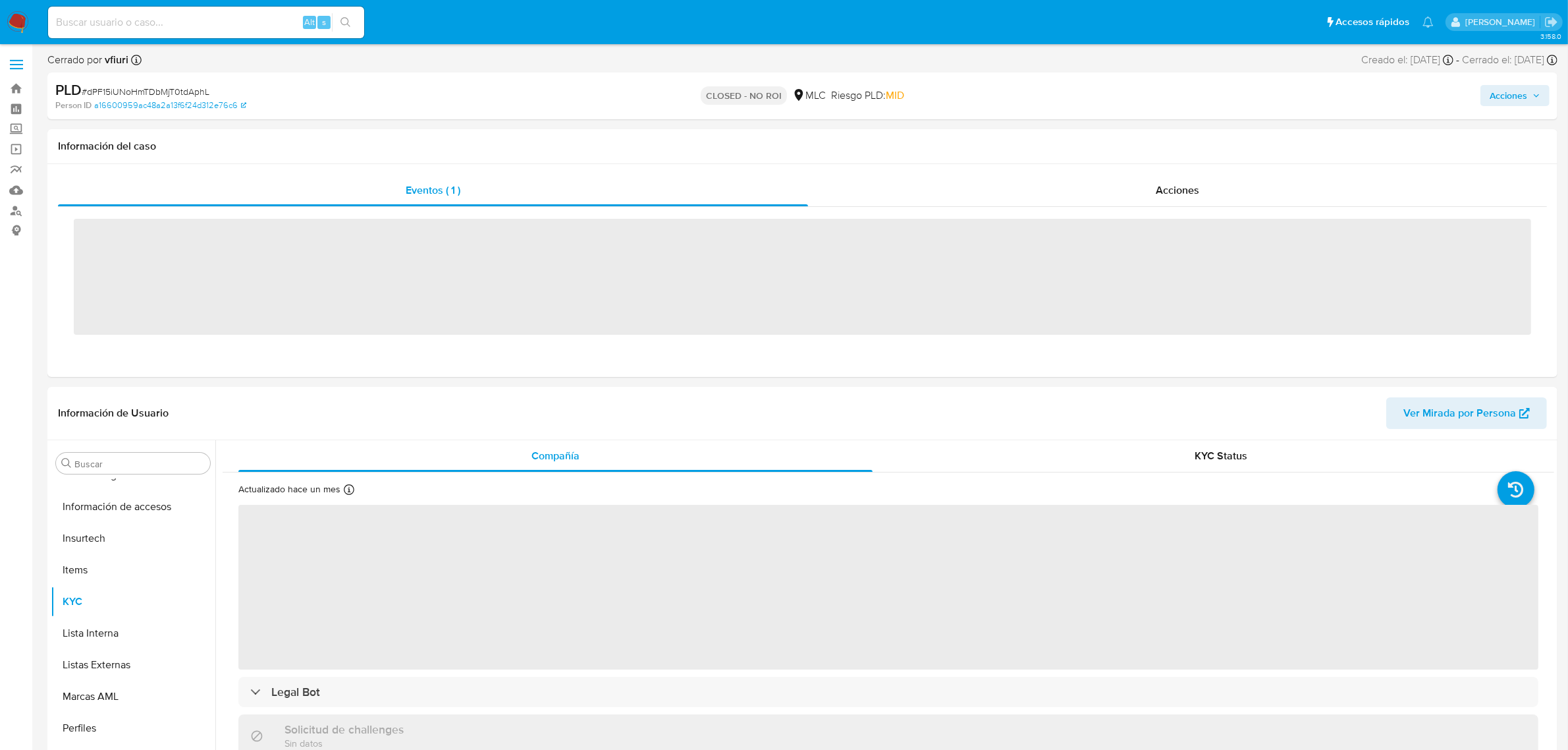
scroll to position [555, 0]
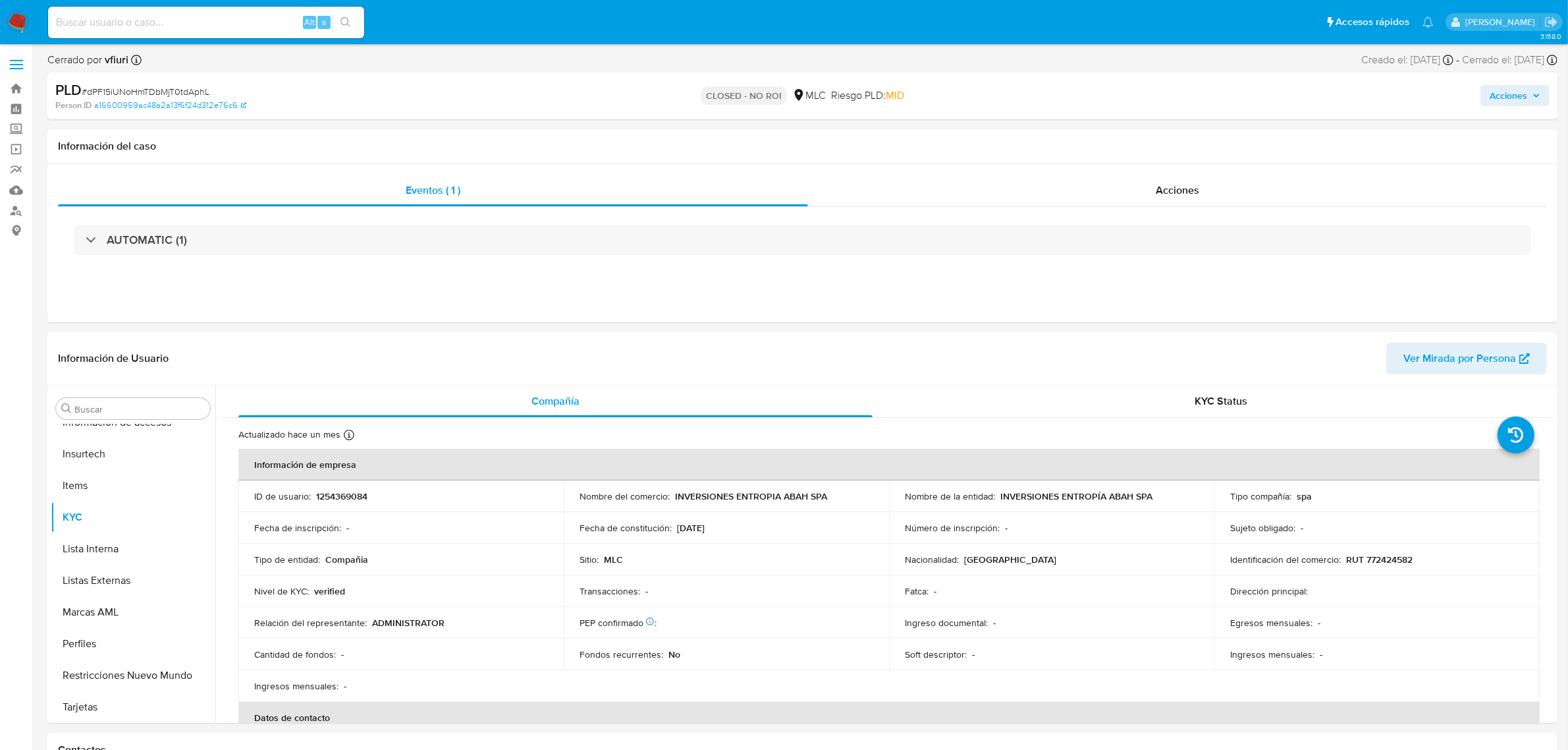
select select "10"
